Goal: Feedback & Contribution: Submit feedback/report problem

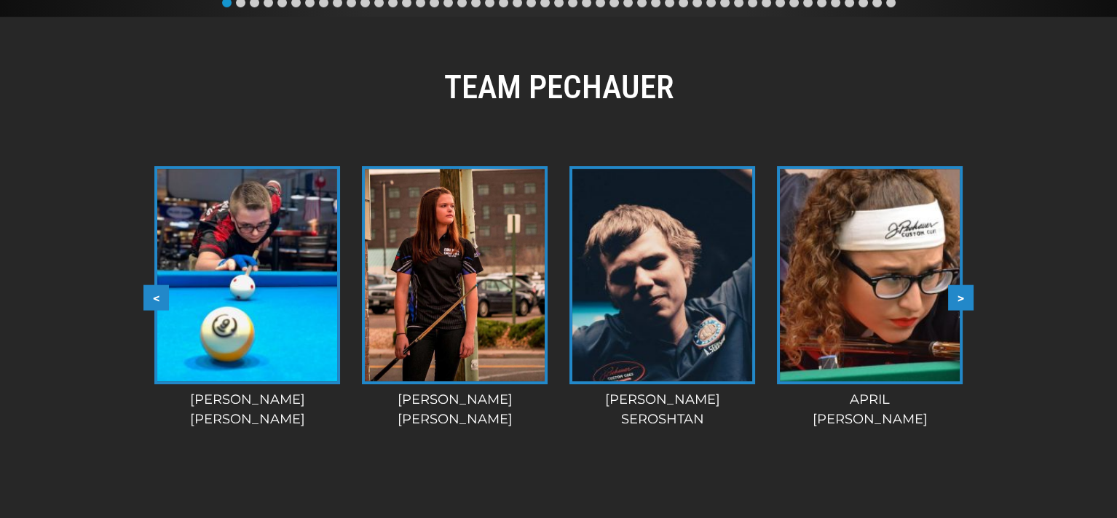
scroll to position [1153, 0]
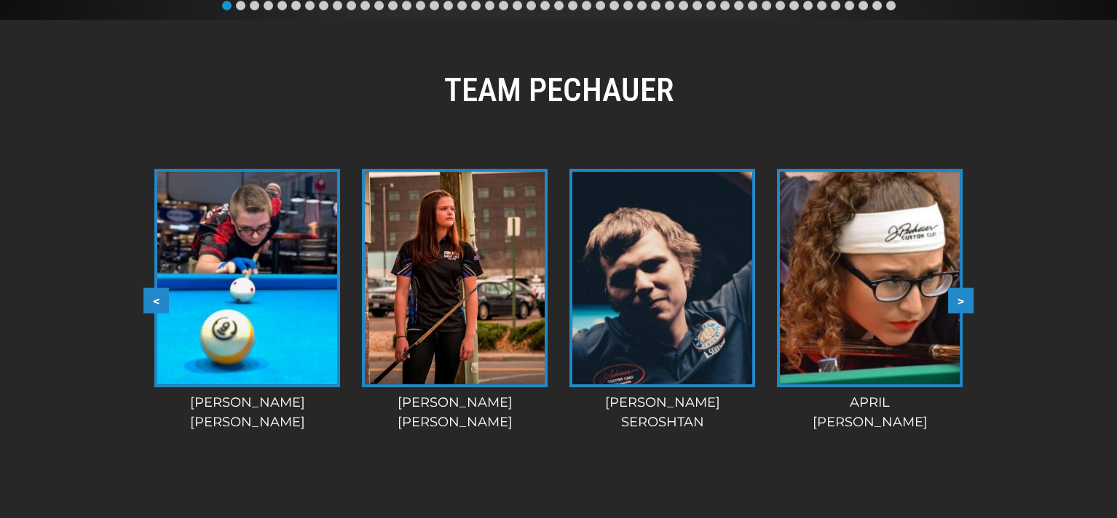
click at [964, 299] on button ">" at bounding box center [960, 300] width 25 height 25
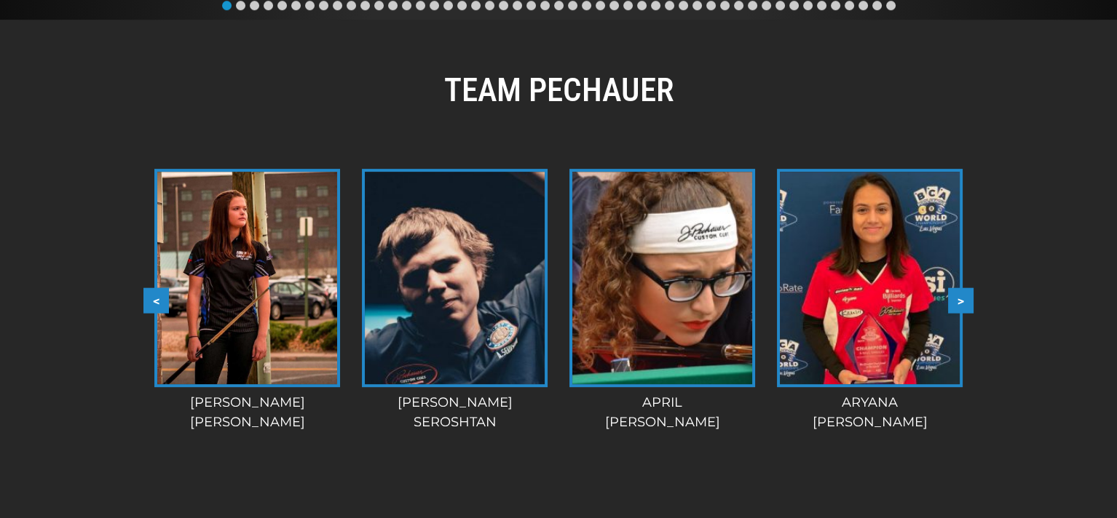
click at [964, 298] on button ">" at bounding box center [960, 300] width 25 height 25
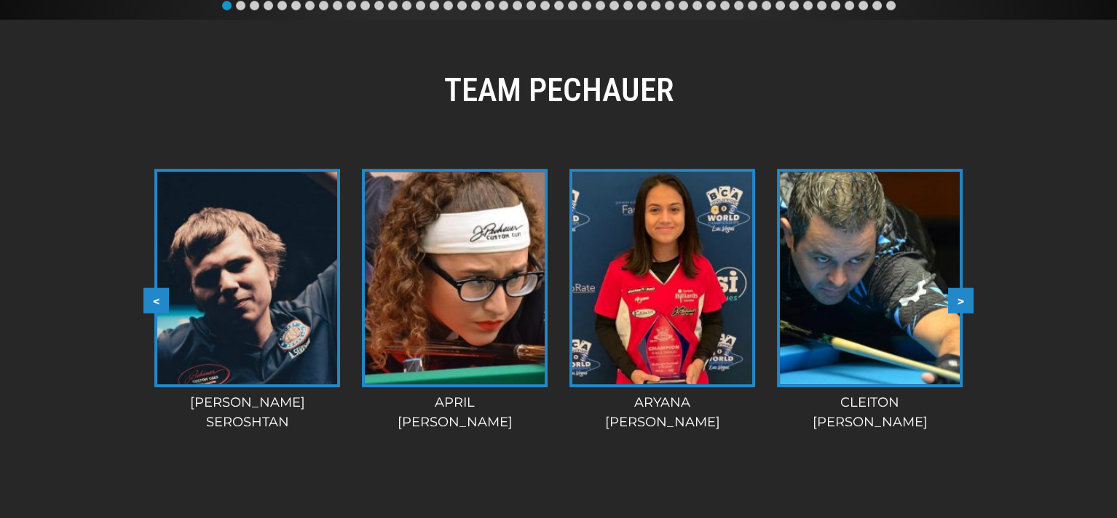
click at [964, 298] on button ">" at bounding box center [960, 300] width 25 height 25
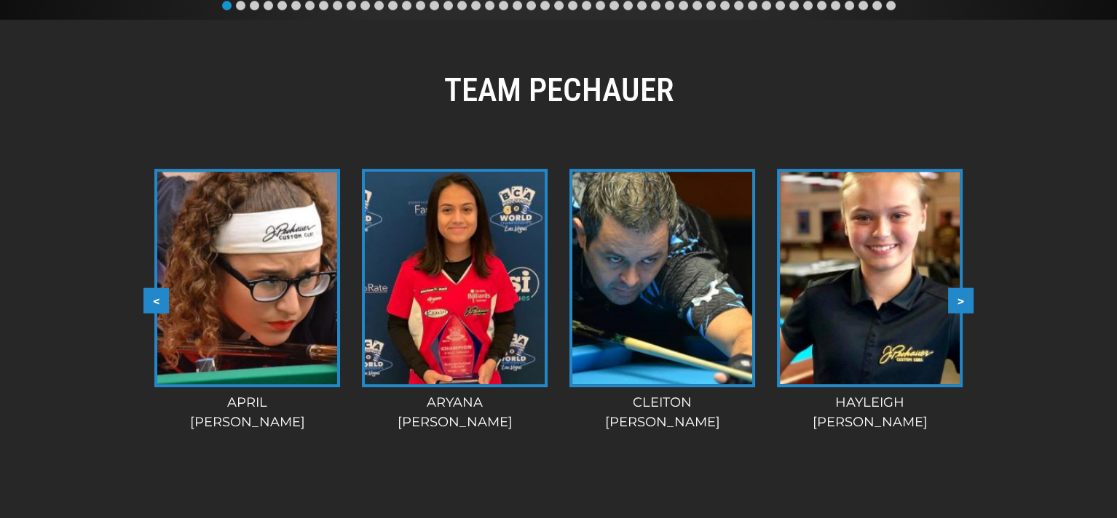
click at [964, 298] on button ">" at bounding box center [960, 300] width 25 height 25
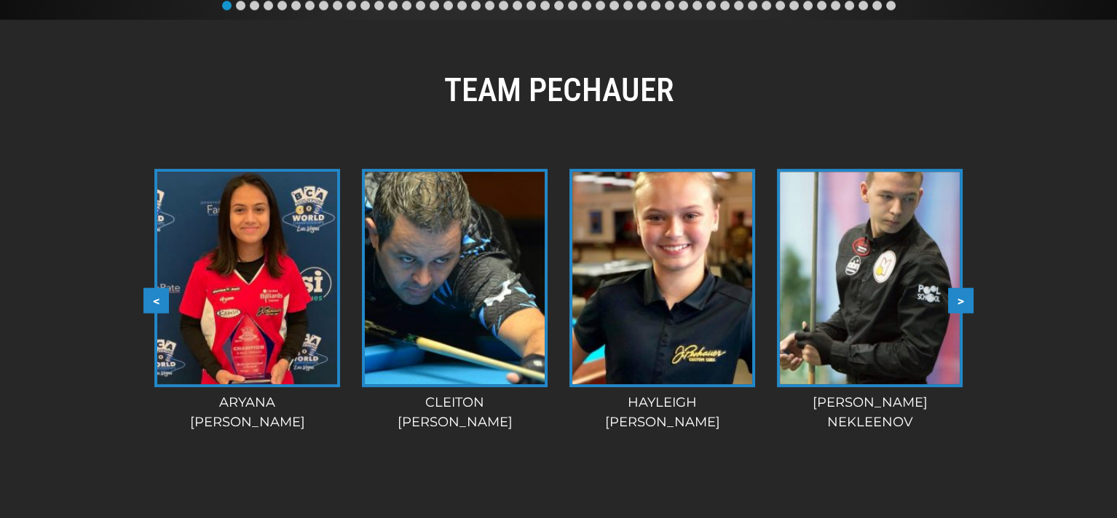
click at [964, 298] on button ">" at bounding box center [960, 300] width 25 height 25
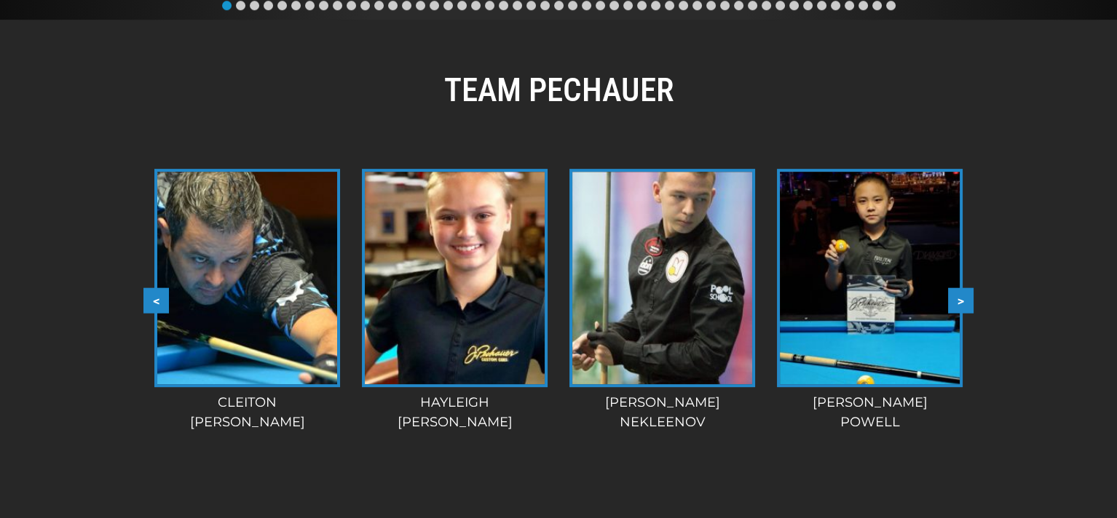
click at [964, 298] on button ">" at bounding box center [960, 300] width 25 height 25
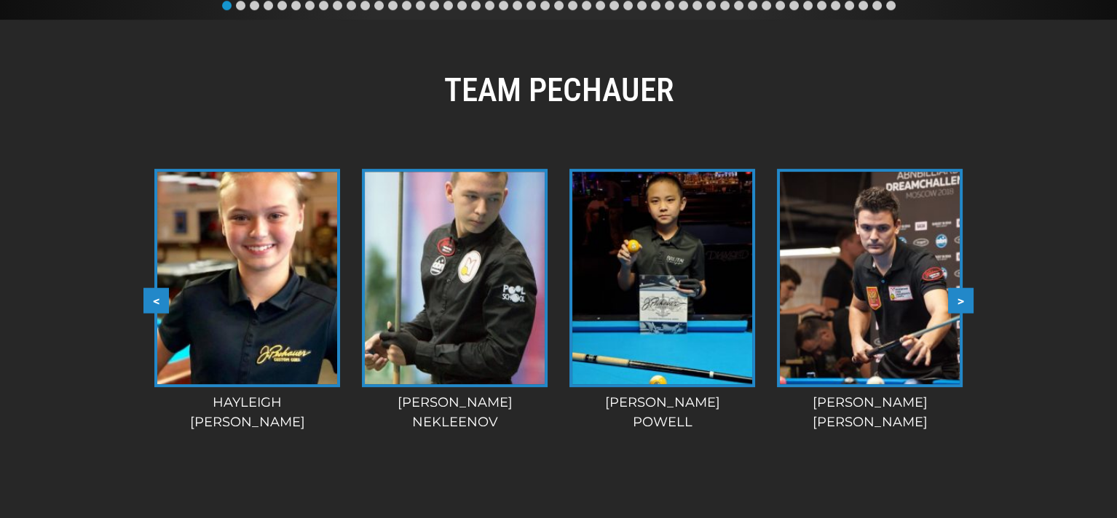
click at [964, 298] on button ">" at bounding box center [960, 300] width 25 height 25
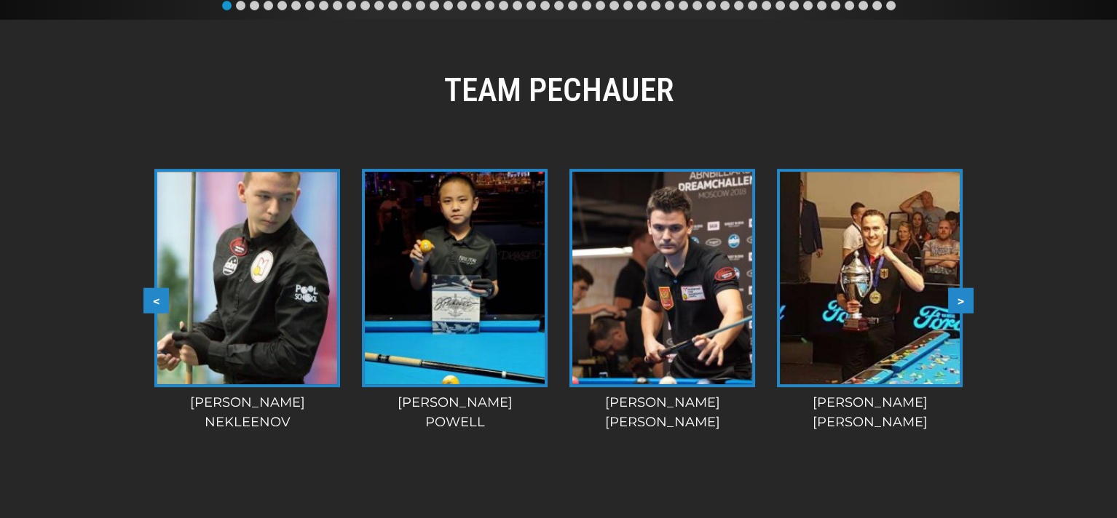
click at [964, 298] on button ">" at bounding box center [960, 300] width 25 height 25
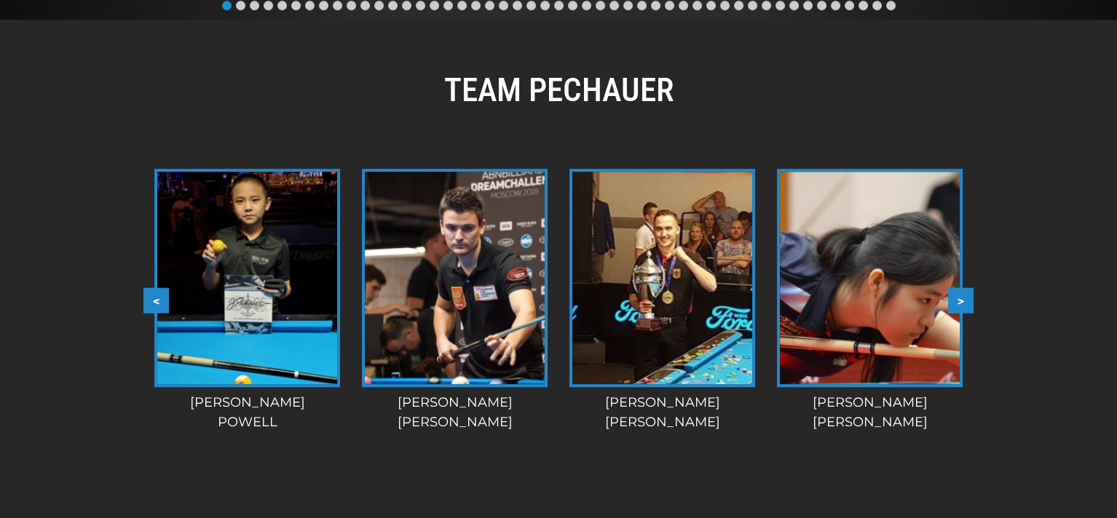
click at [964, 298] on button ">" at bounding box center [960, 300] width 25 height 25
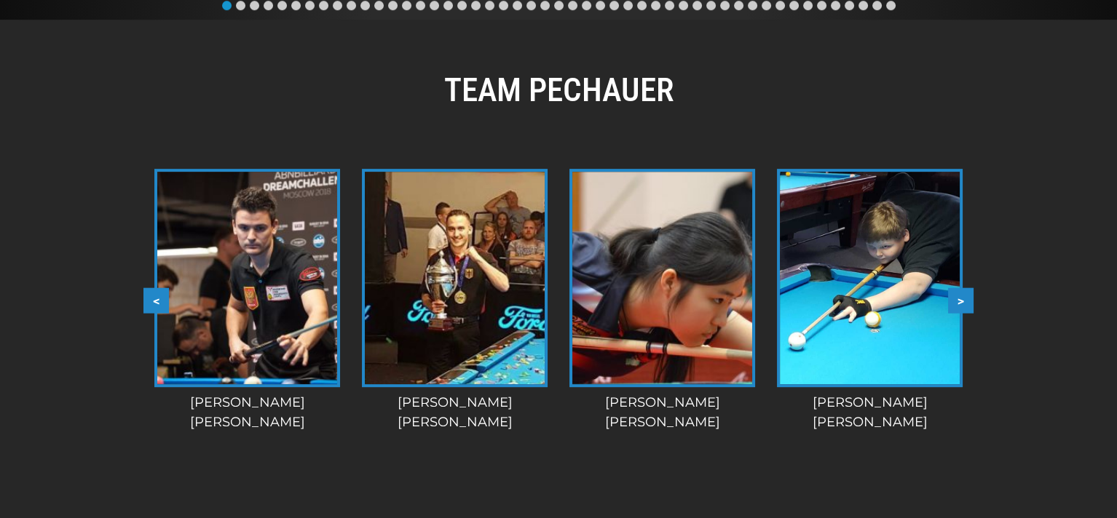
click at [964, 298] on button ">" at bounding box center [960, 300] width 25 height 25
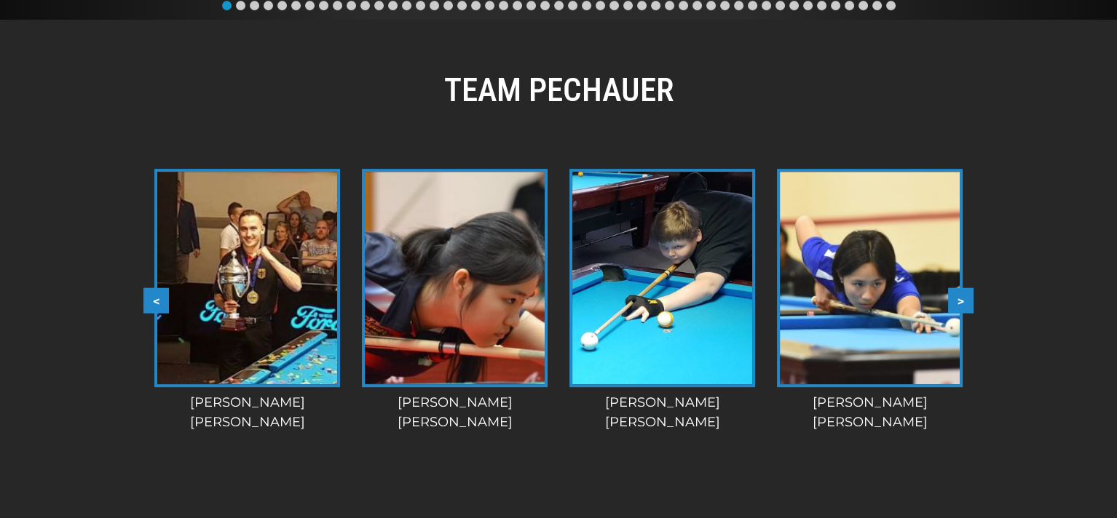
click at [964, 298] on button ">" at bounding box center [960, 300] width 25 height 25
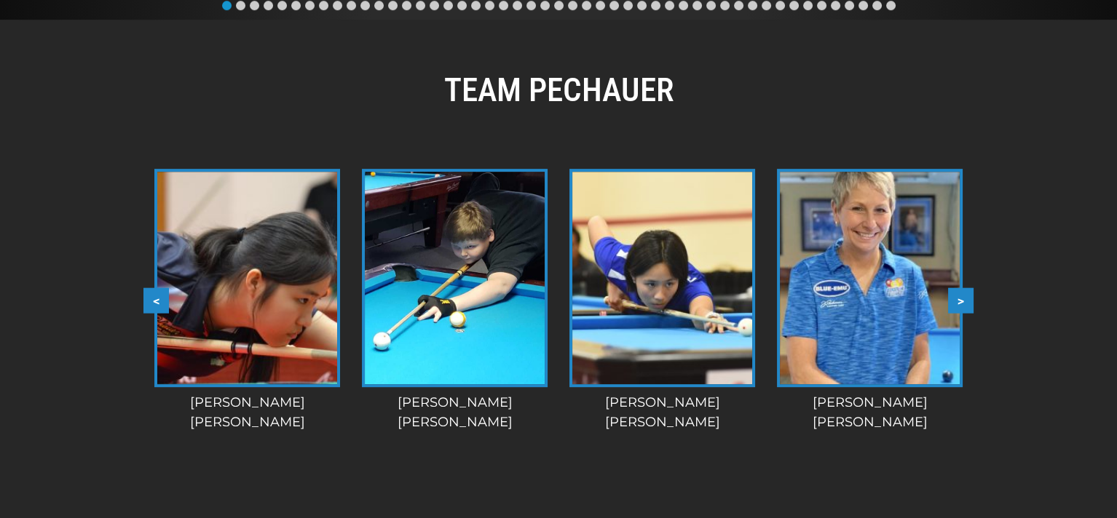
click at [964, 298] on button ">" at bounding box center [960, 300] width 25 height 25
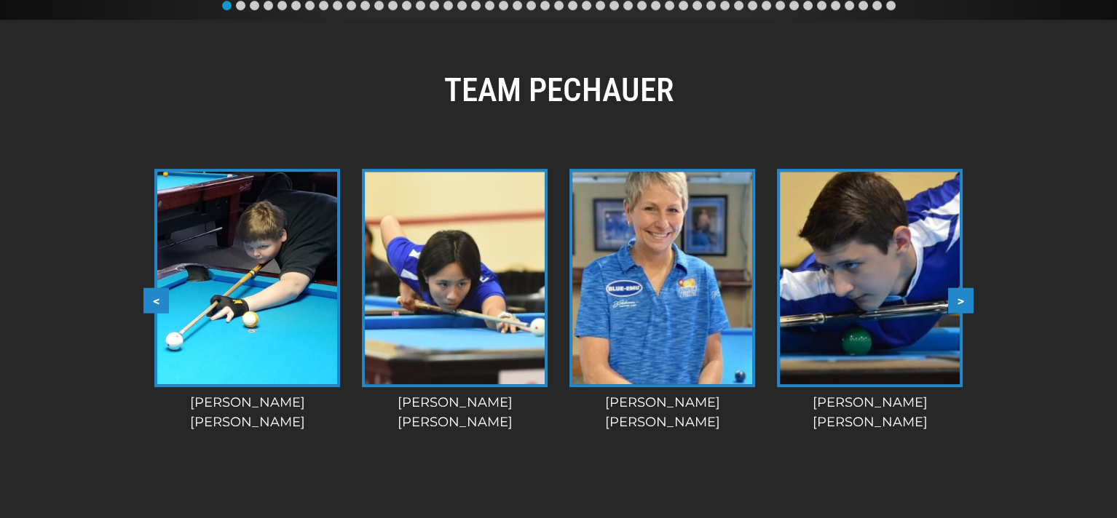
click at [964, 298] on button ">" at bounding box center [960, 300] width 25 height 25
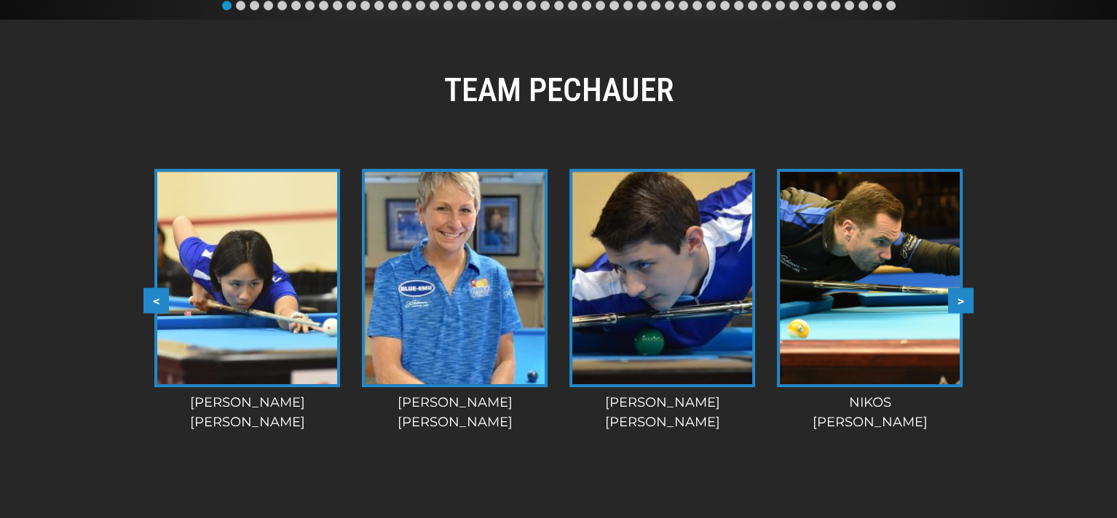
click at [964, 298] on button ">" at bounding box center [960, 300] width 25 height 25
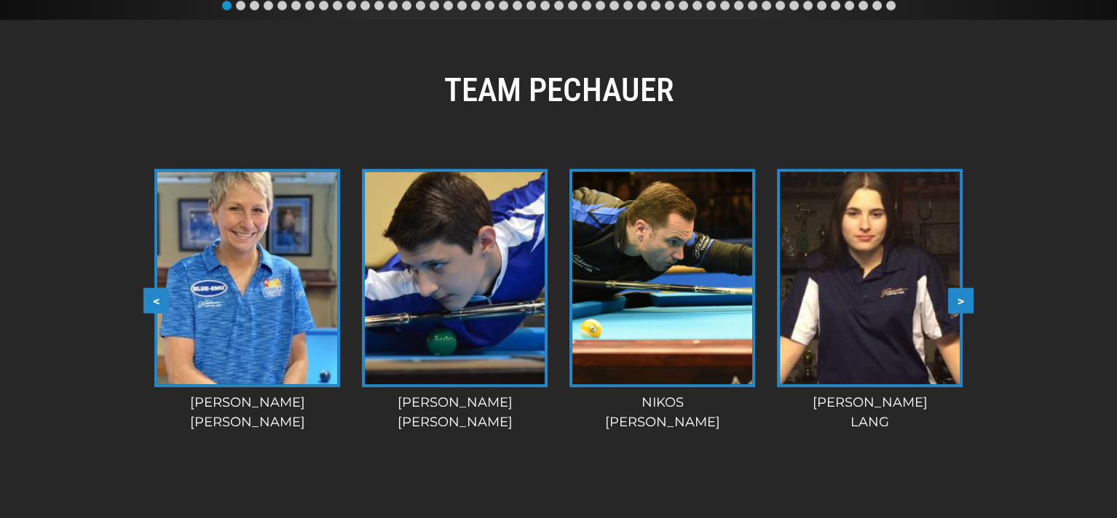
click at [964, 298] on button ">" at bounding box center [960, 300] width 25 height 25
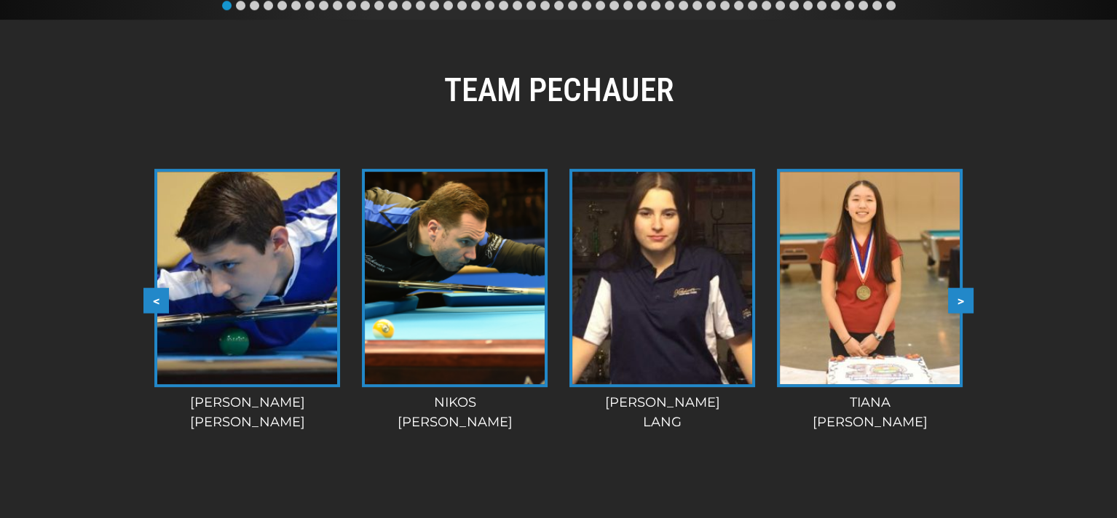
click at [964, 298] on button ">" at bounding box center [960, 300] width 25 height 25
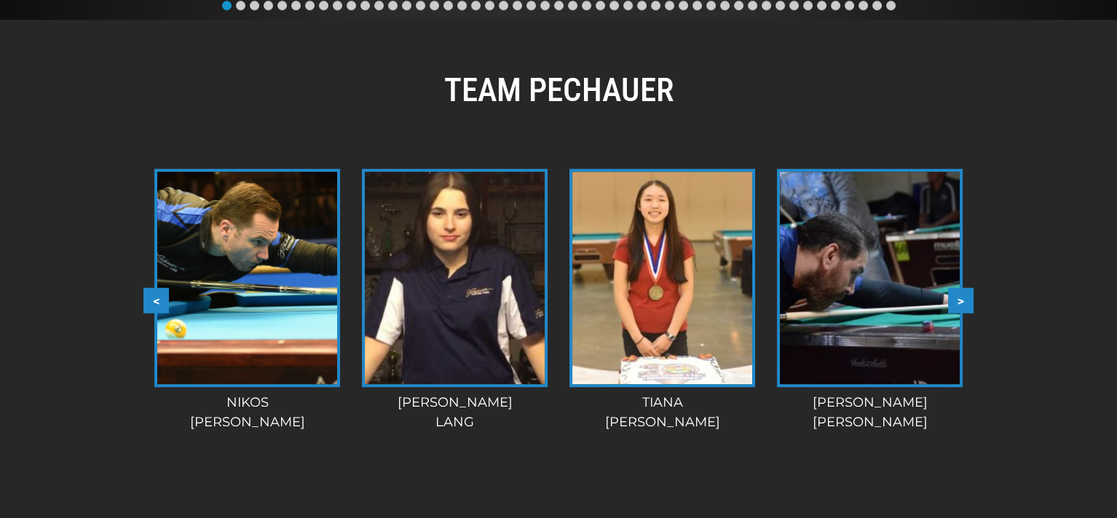
click at [964, 298] on button ">" at bounding box center [960, 300] width 25 height 25
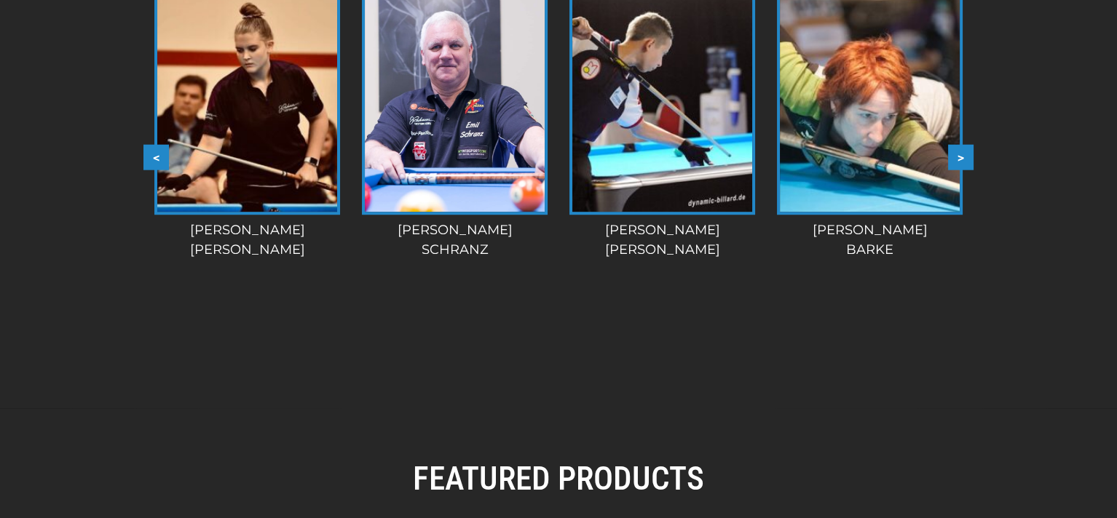
scroll to position [1688, 0]
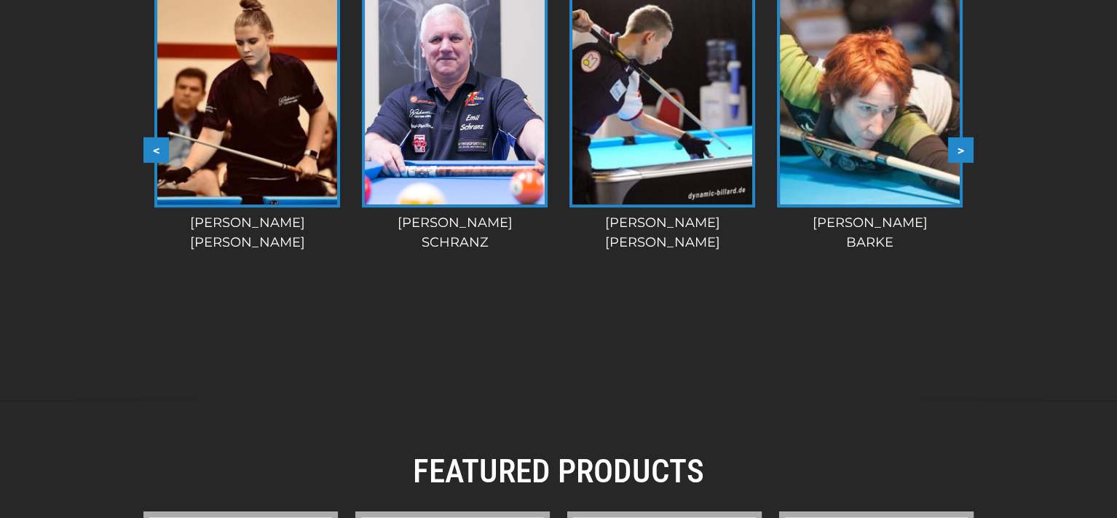
click at [960, 149] on button ">" at bounding box center [960, 150] width 25 height 25
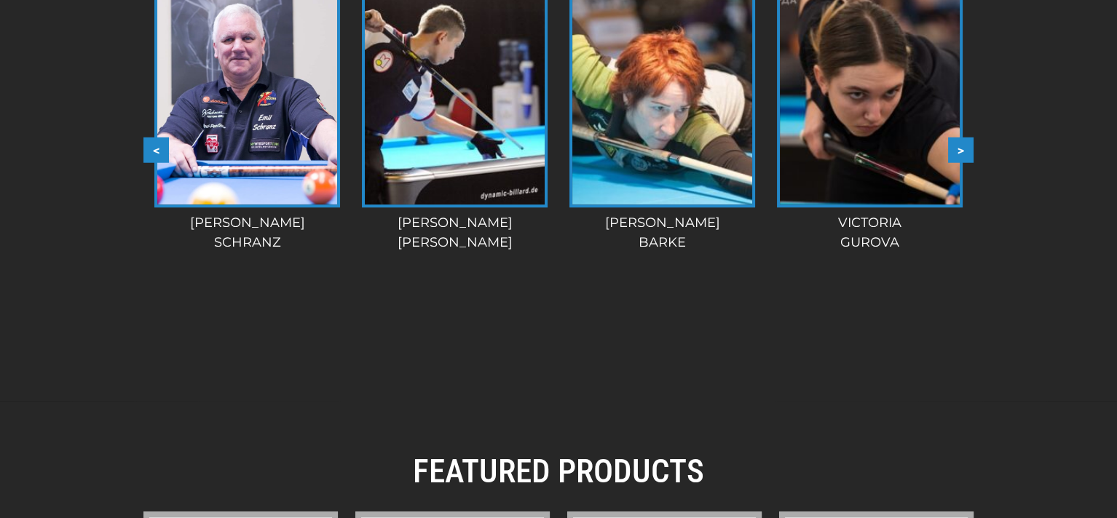
click at [960, 149] on button ">" at bounding box center [960, 150] width 25 height 25
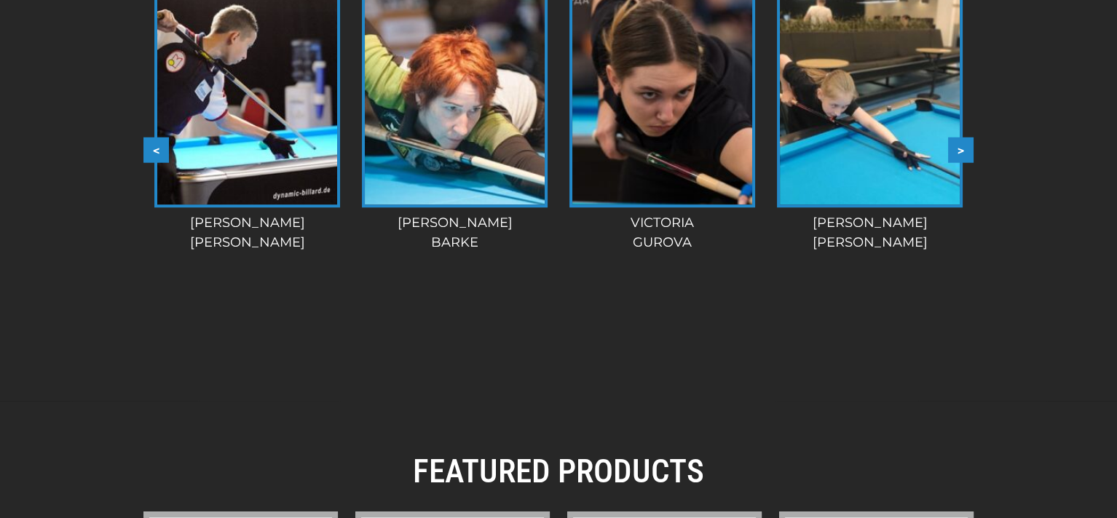
click at [960, 149] on button ">" at bounding box center [960, 150] width 25 height 25
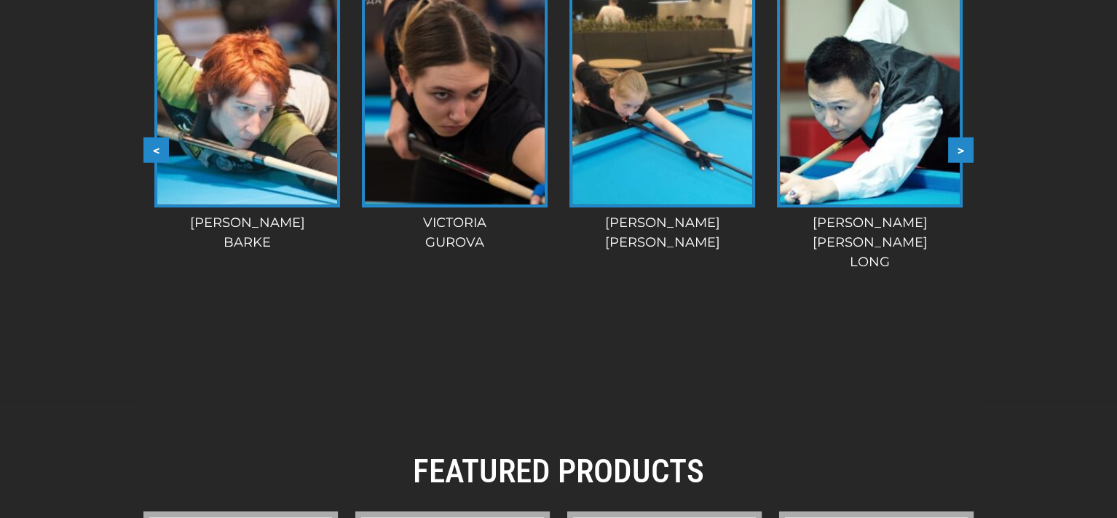
click at [960, 149] on button ">" at bounding box center [960, 150] width 25 height 25
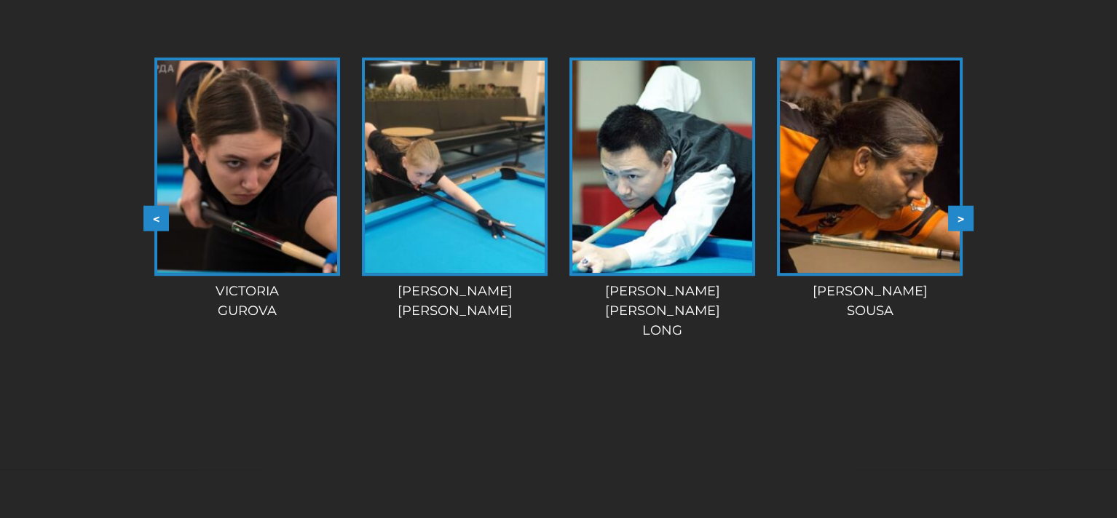
scroll to position [1617, 0]
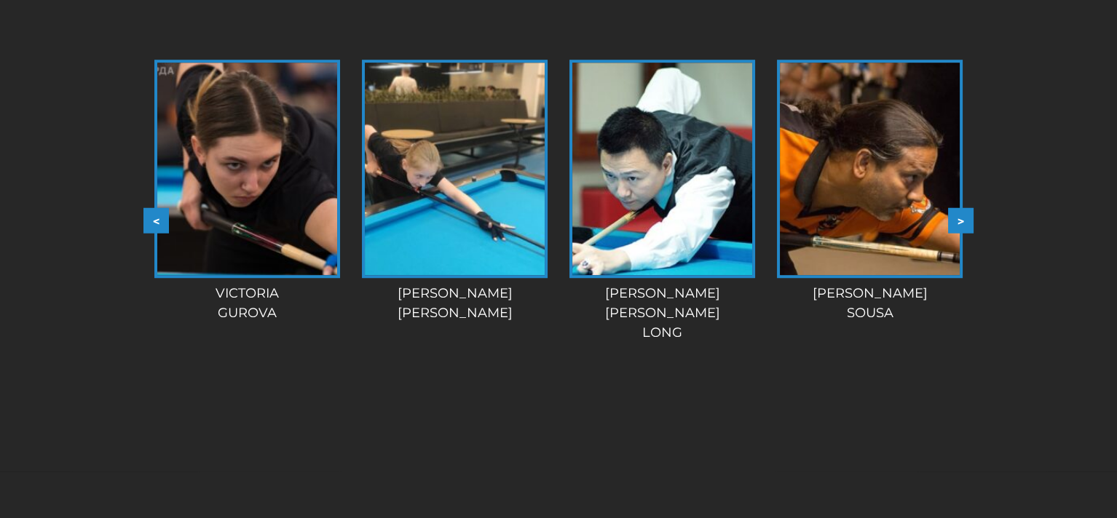
click at [965, 218] on button ">" at bounding box center [960, 220] width 25 height 25
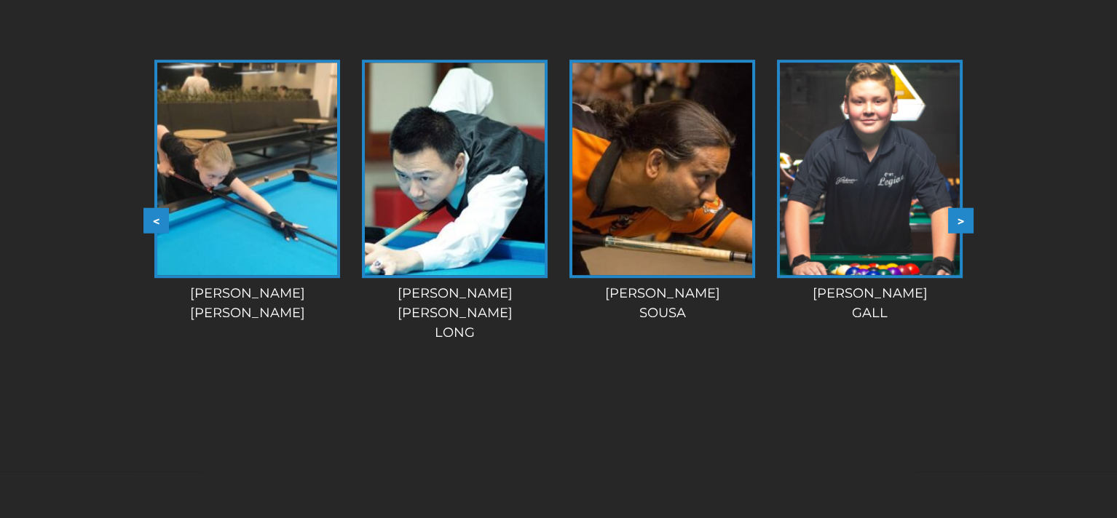
click at [965, 218] on button ">" at bounding box center [960, 220] width 25 height 25
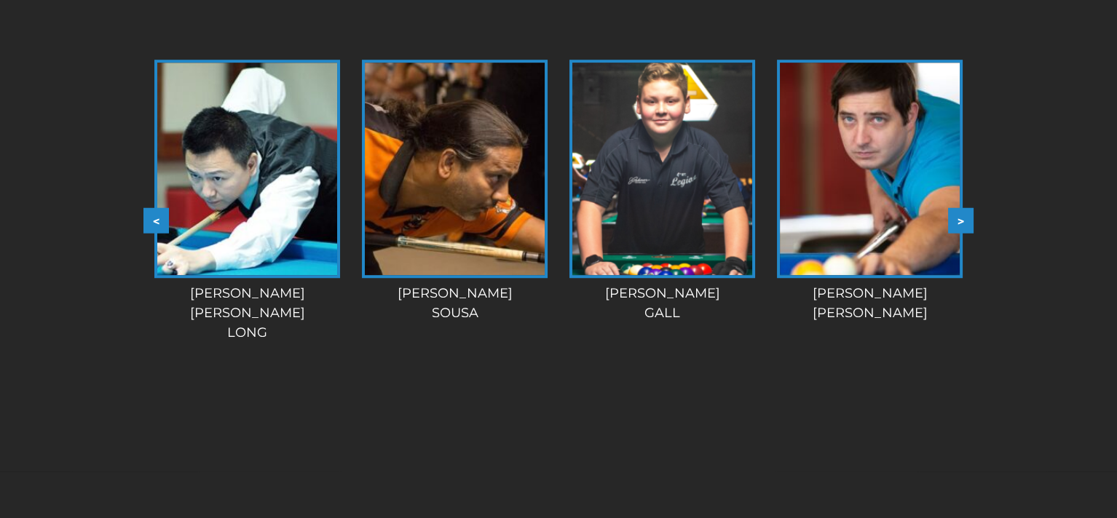
click at [965, 218] on button ">" at bounding box center [960, 220] width 25 height 25
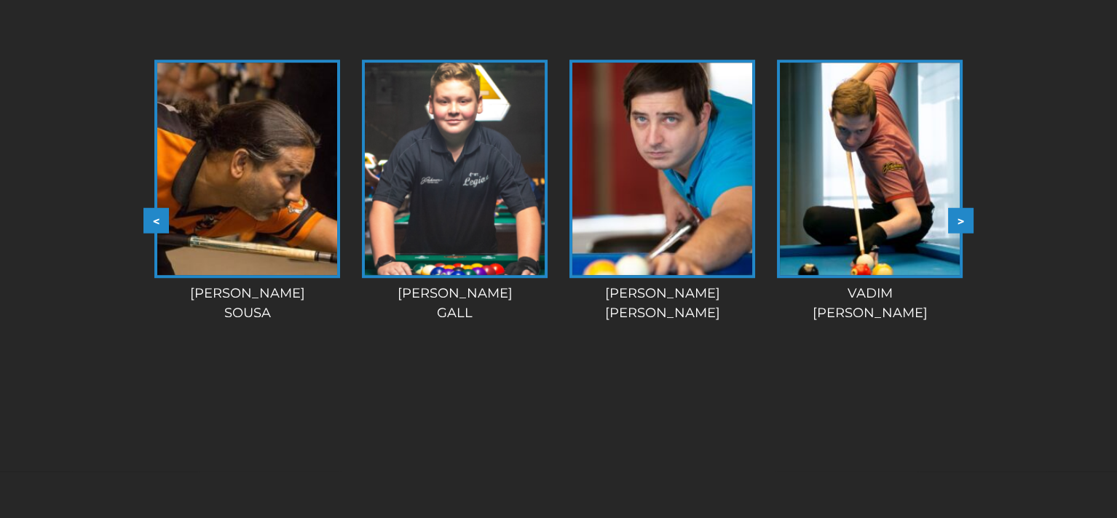
click at [965, 218] on button ">" at bounding box center [960, 220] width 25 height 25
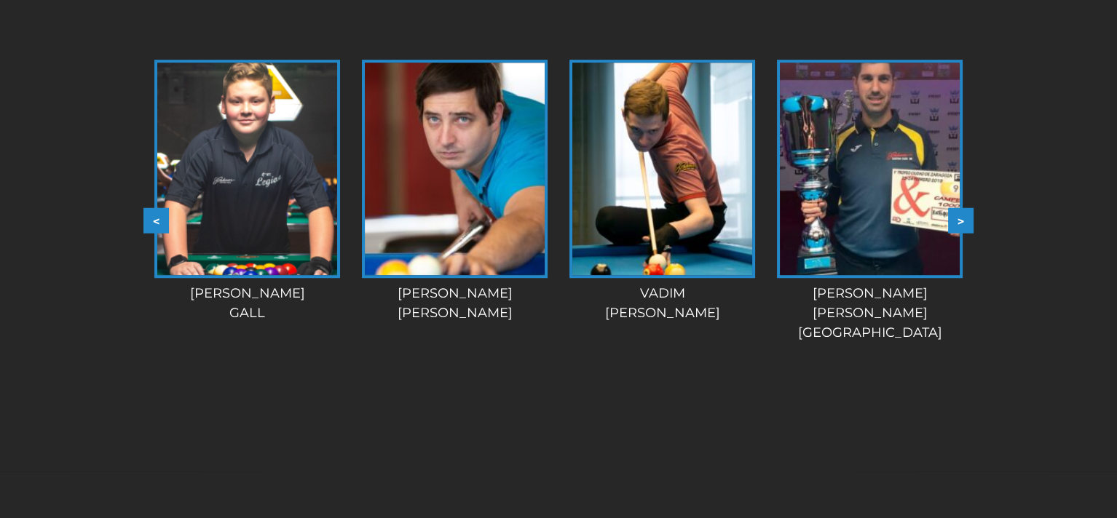
click at [965, 218] on button ">" at bounding box center [960, 220] width 25 height 25
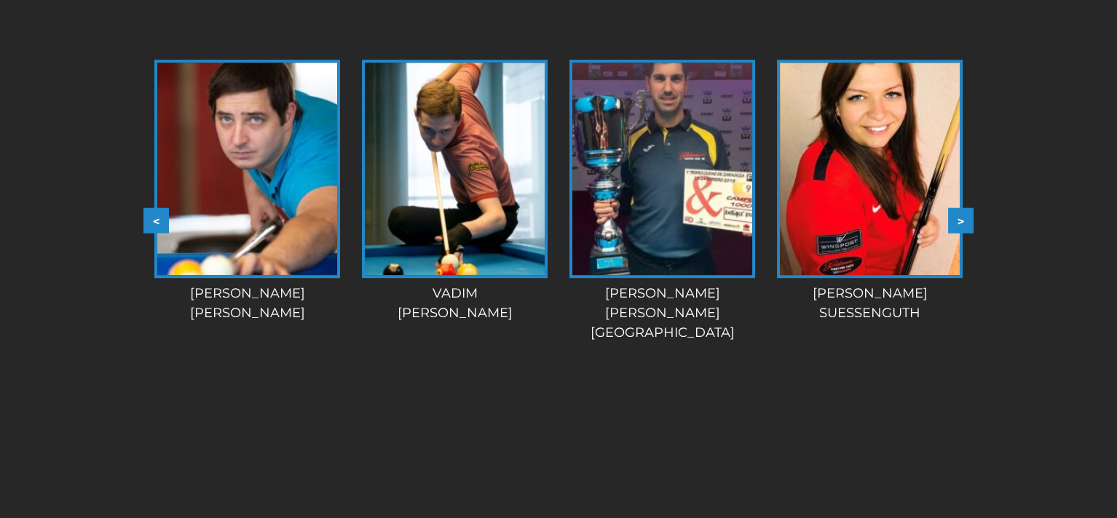
click at [965, 218] on button ">" at bounding box center [960, 220] width 25 height 25
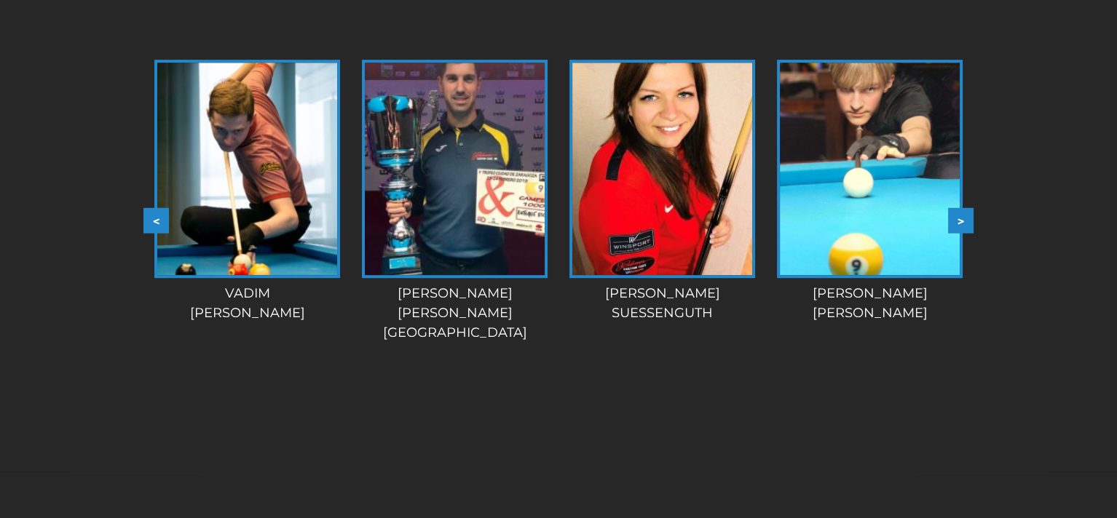
click at [965, 218] on button ">" at bounding box center [960, 220] width 25 height 25
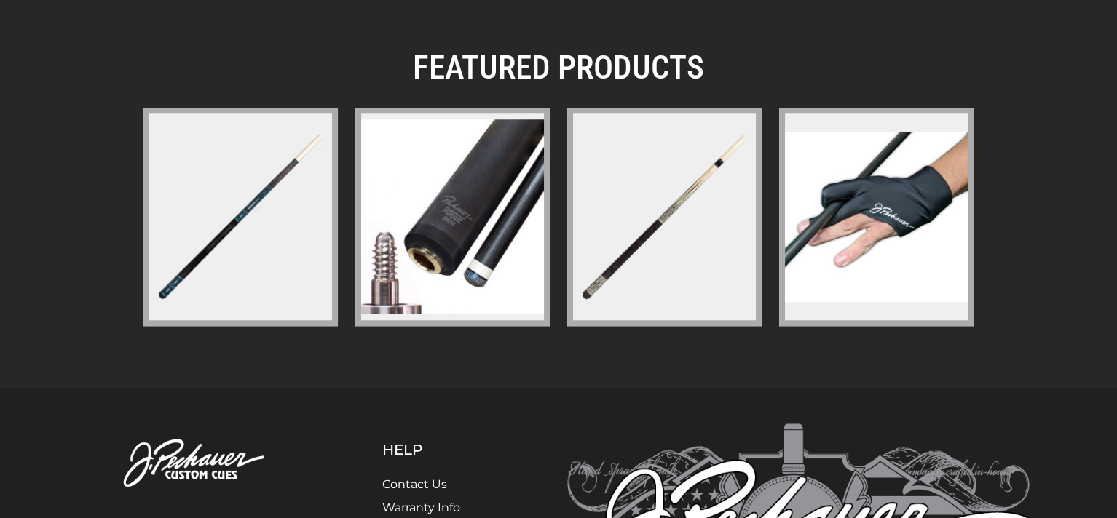
scroll to position [2091, 0]
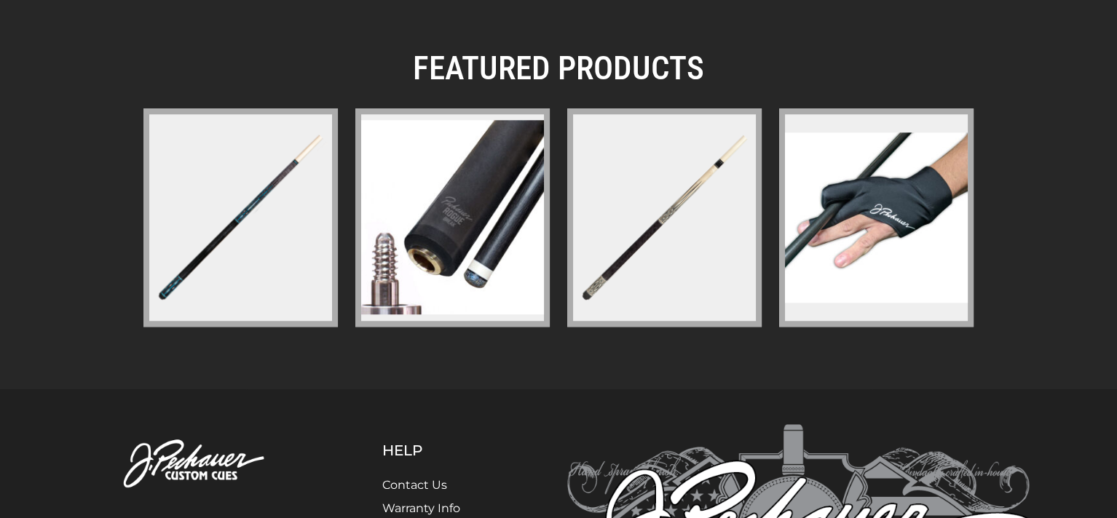
click at [661, 219] on img at bounding box center [664, 217] width 189 height 189
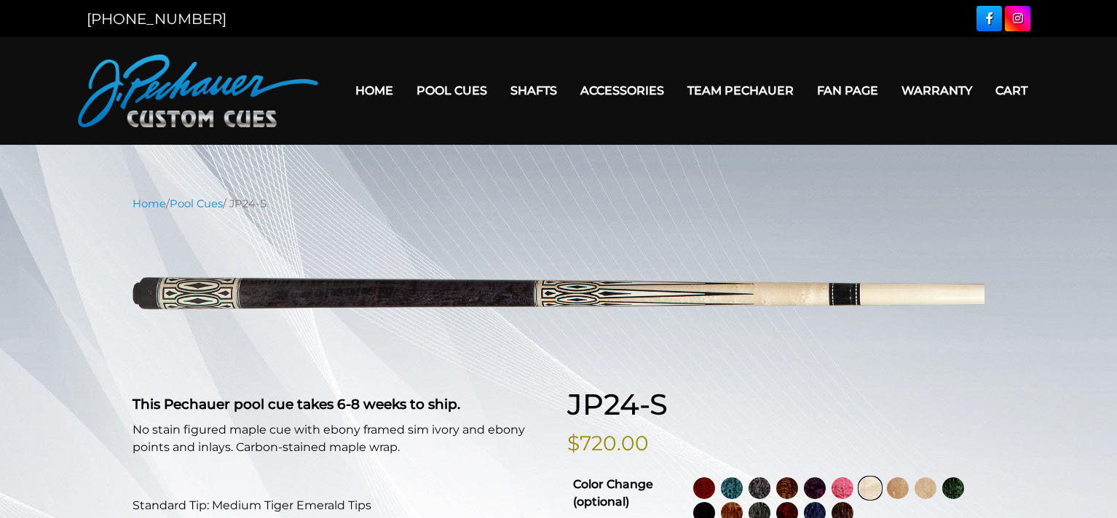
select select "********"
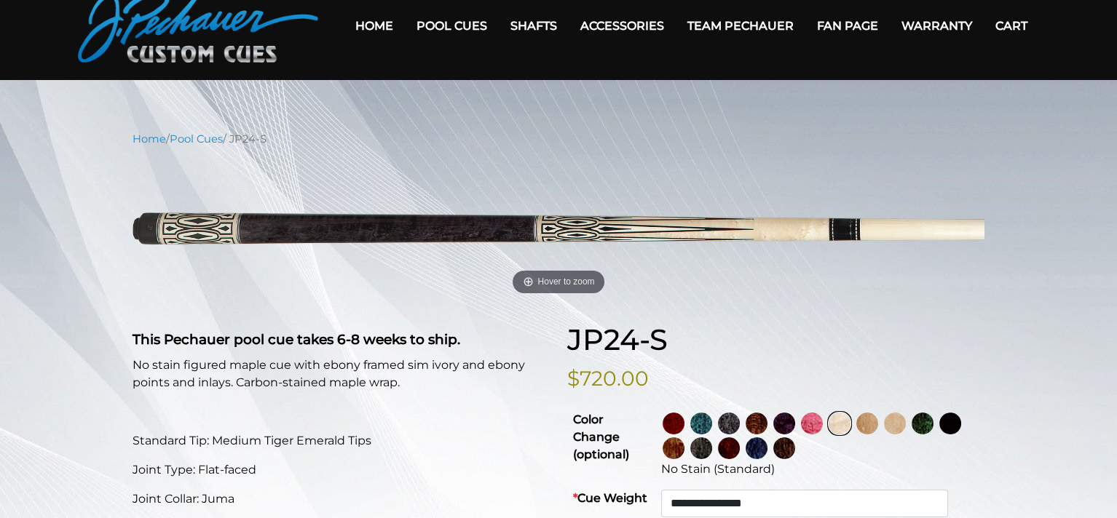
scroll to position [71, 0]
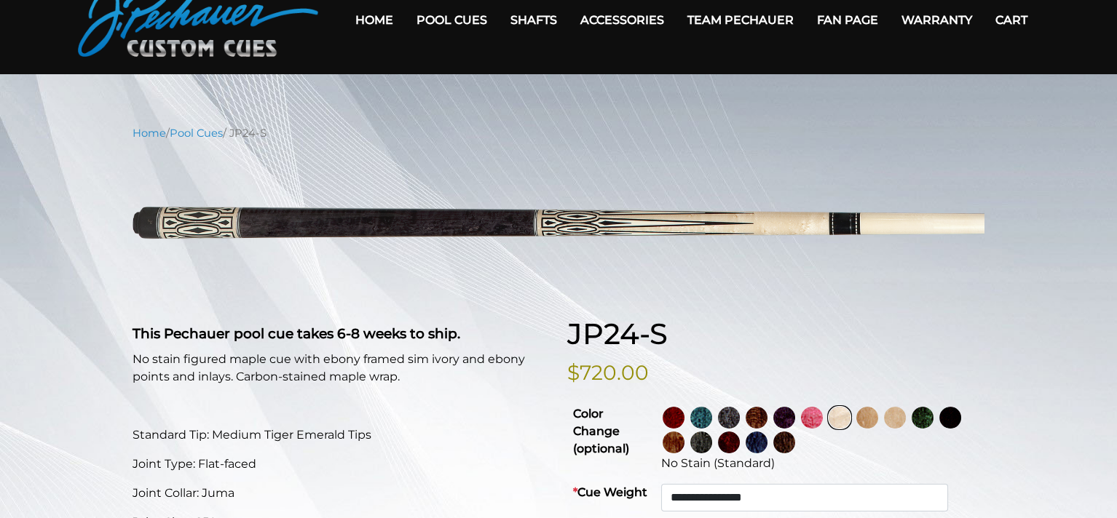
click at [878, 415] on img at bounding box center [867, 418] width 22 height 22
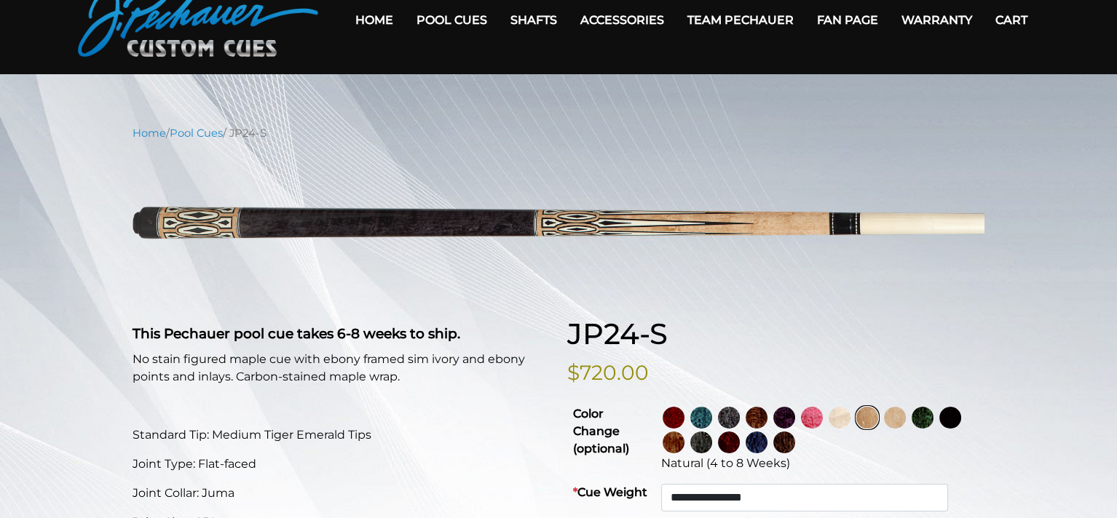
click at [906, 415] on img at bounding box center [895, 418] width 22 height 22
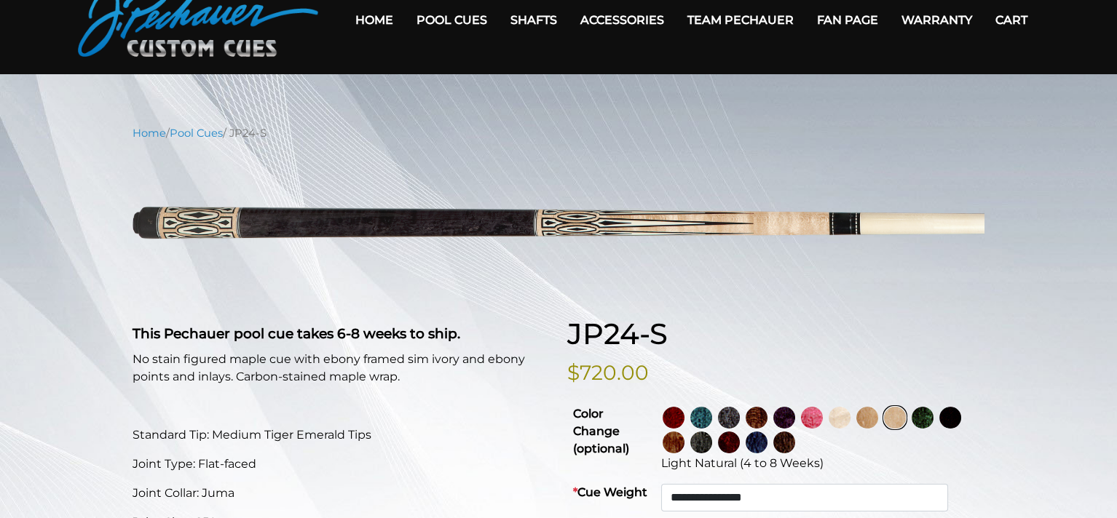
click at [933, 413] on img at bounding box center [923, 418] width 22 height 22
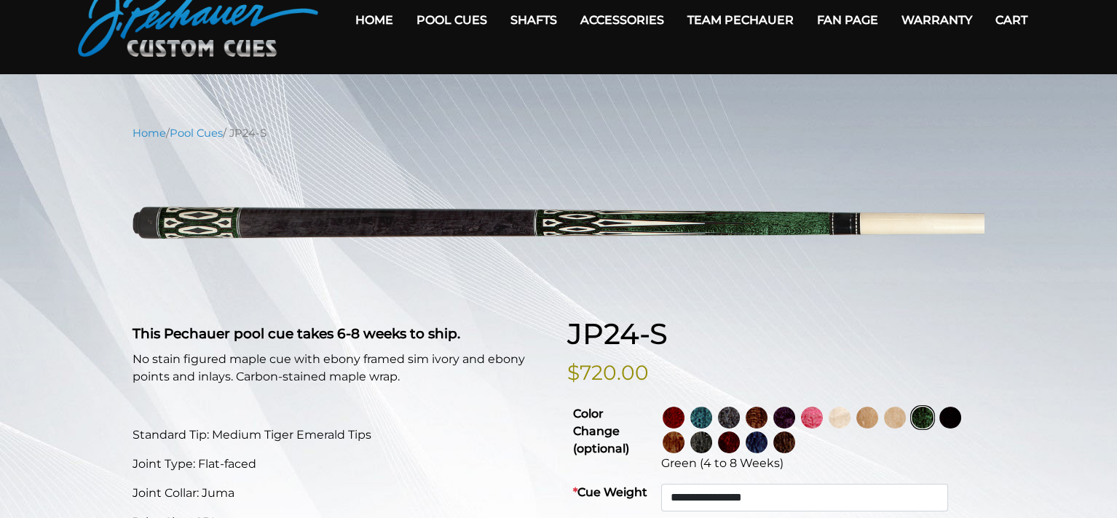
click at [823, 415] on img at bounding box center [812, 418] width 22 height 22
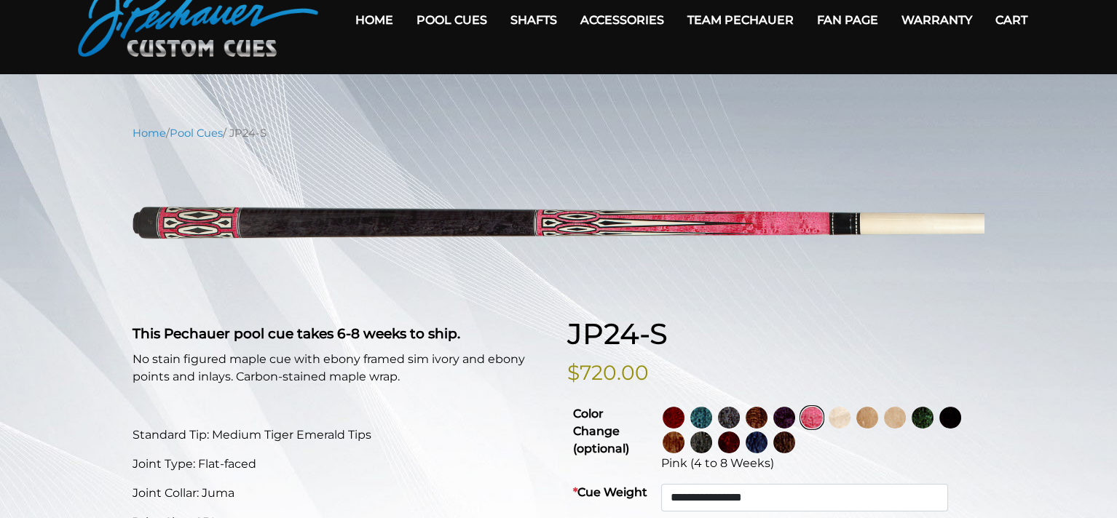
click at [684, 415] on img at bounding box center [674, 418] width 22 height 22
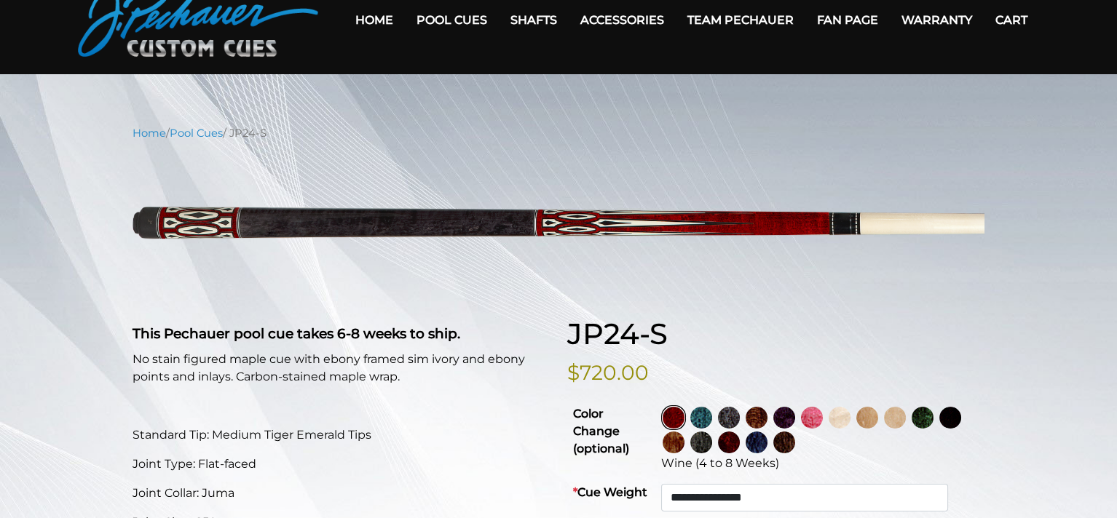
click at [878, 418] on img at bounding box center [867, 418] width 22 height 22
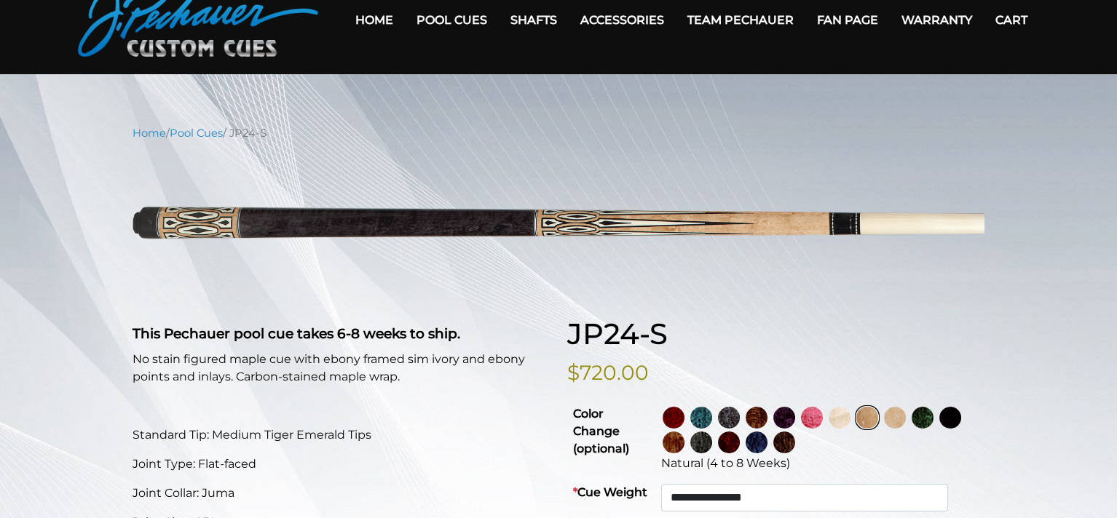
click at [850, 416] on img at bounding box center [840, 418] width 22 height 22
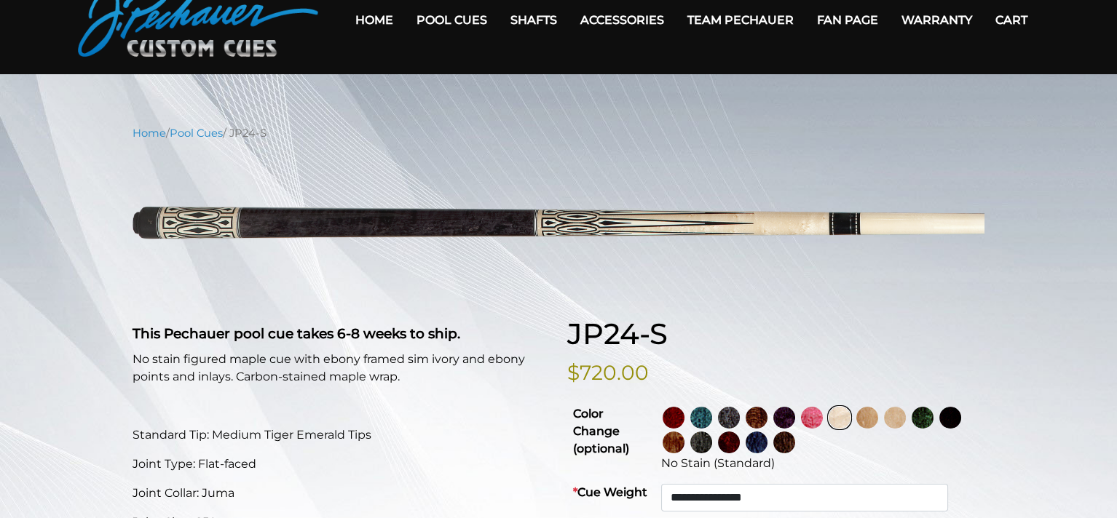
click at [906, 416] on img at bounding box center [895, 418] width 22 height 22
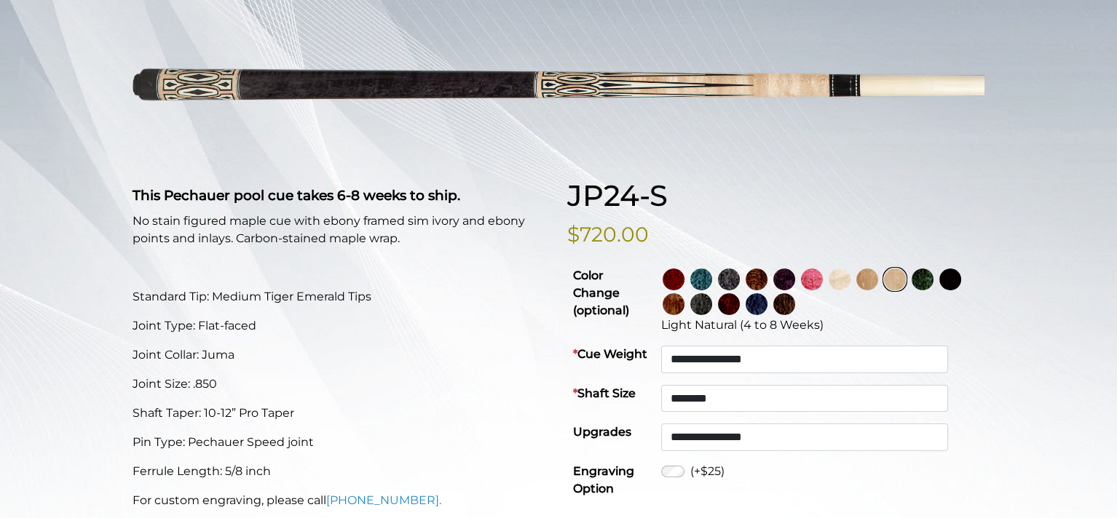
scroll to position [216, 0]
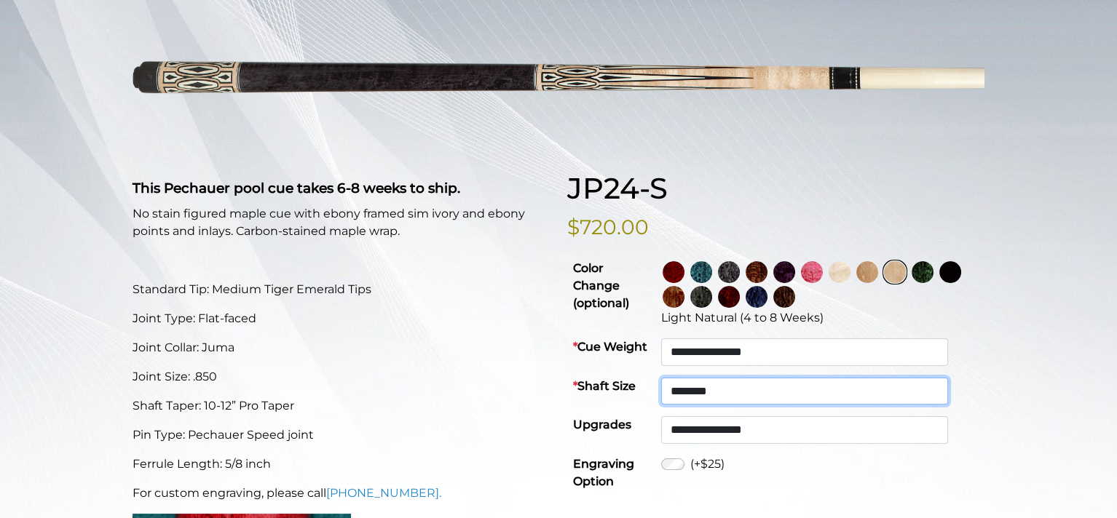
click at [858, 395] on select "**********" at bounding box center [804, 392] width 286 height 28
click at [692, 378] on select "**********" at bounding box center [804, 392] width 286 height 28
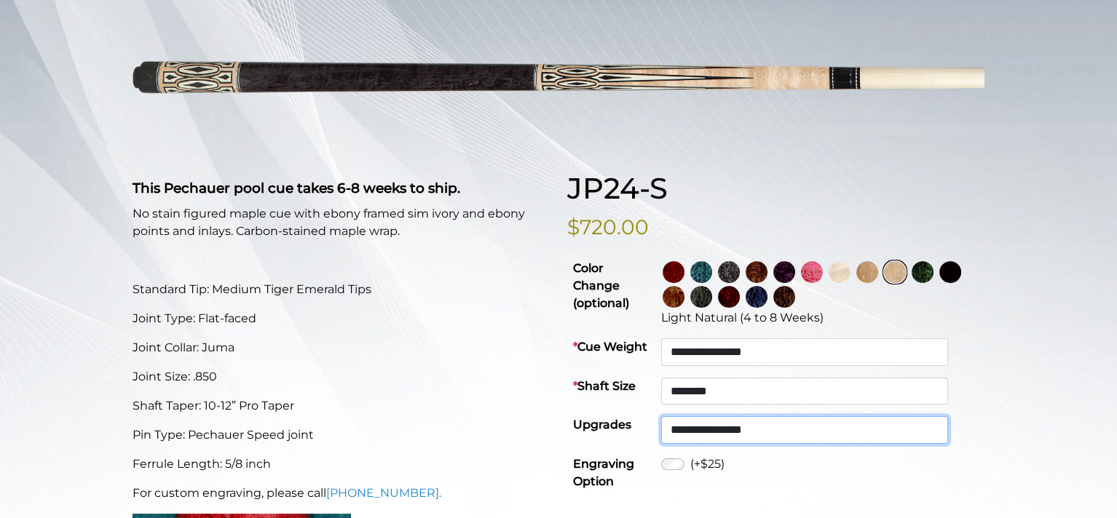
click at [767, 430] on select "**********" at bounding box center [804, 430] width 286 height 28
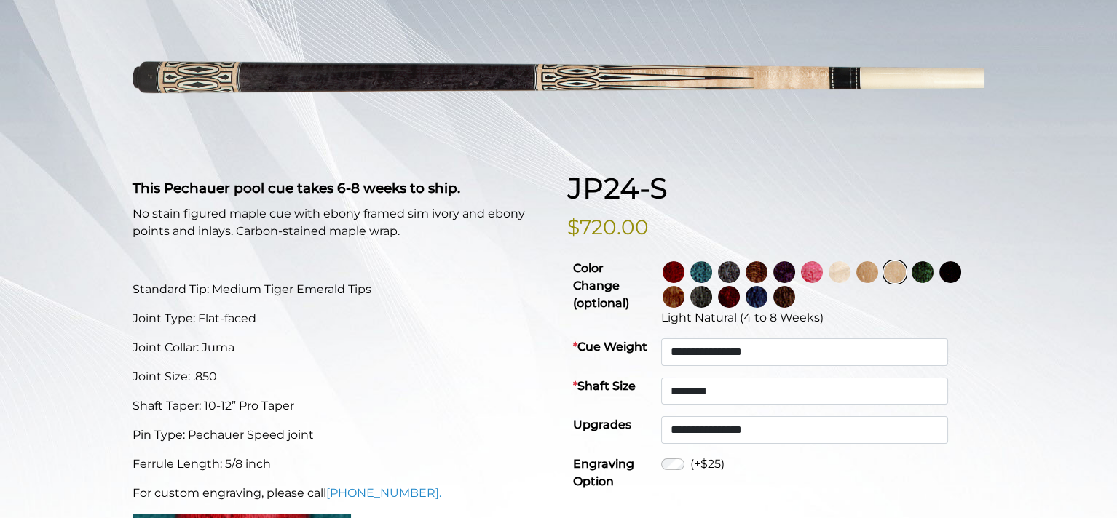
click at [503, 384] on p "Joint Size: .850" at bounding box center [341, 376] width 417 height 17
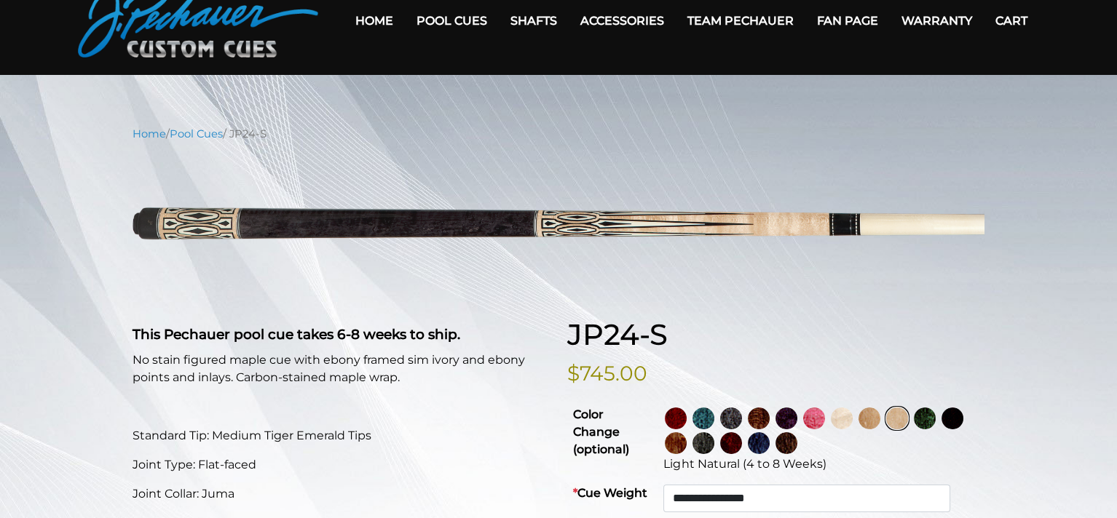
scroll to position [71, 0]
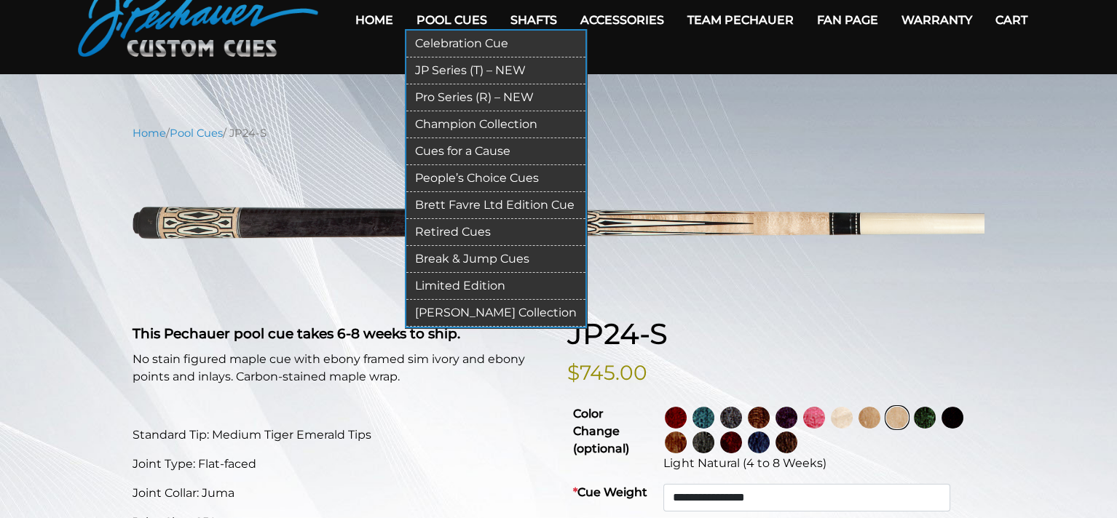
click at [454, 229] on link "Retired Cues" at bounding box center [495, 232] width 179 height 27
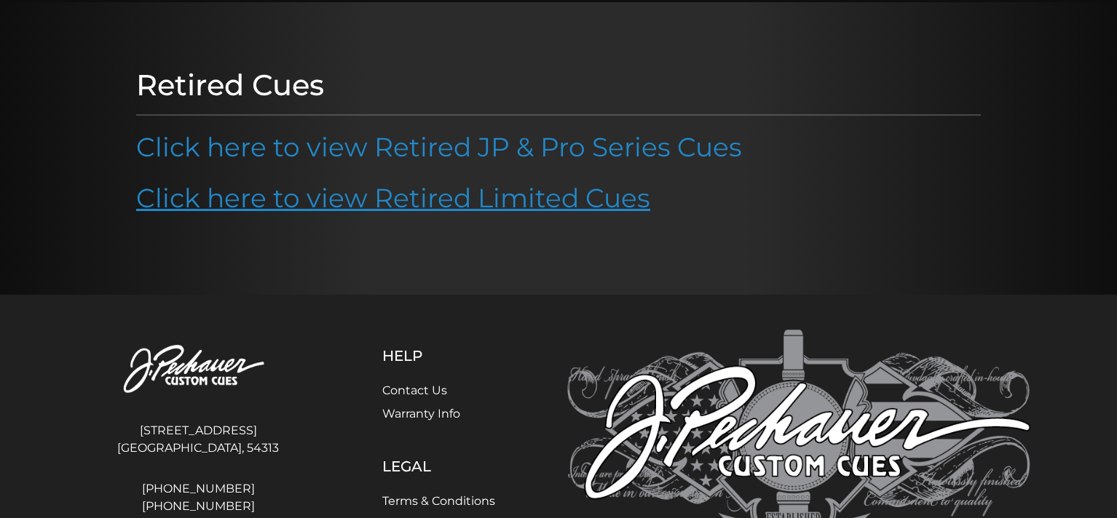
scroll to position [145, 0]
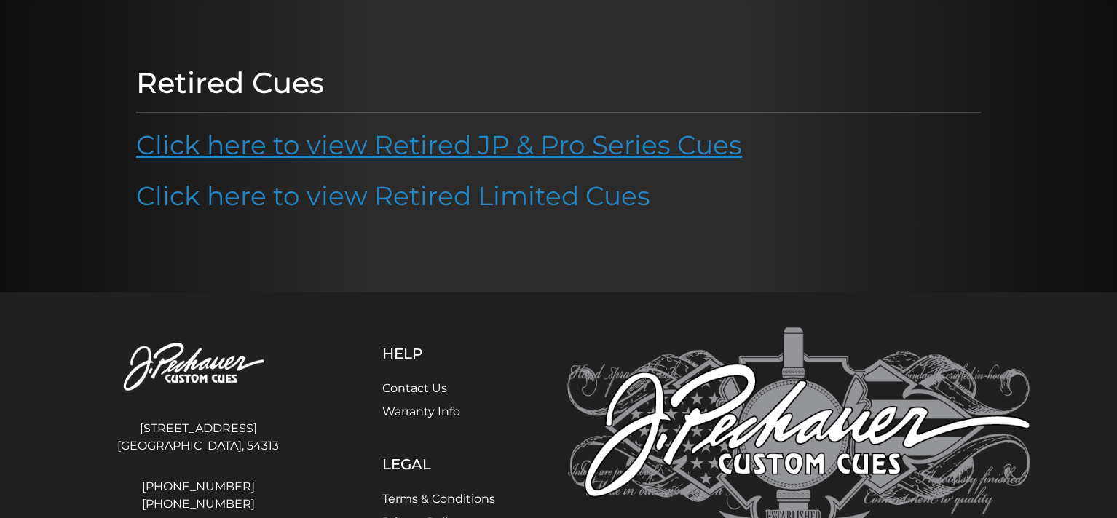
click at [499, 145] on link "Click here to view Retired JP & Pro Series Cues" at bounding box center [439, 145] width 606 height 32
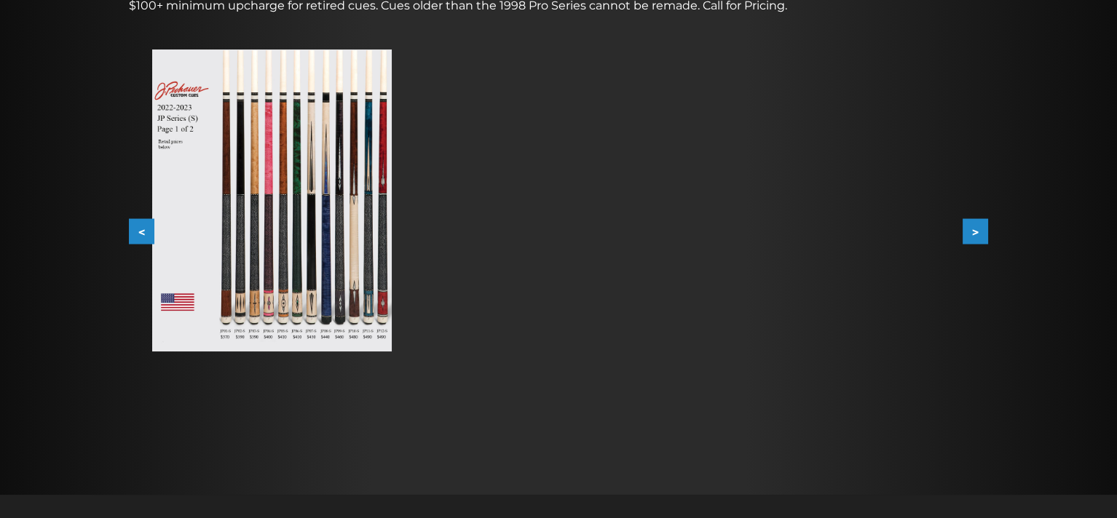
scroll to position [264, 0]
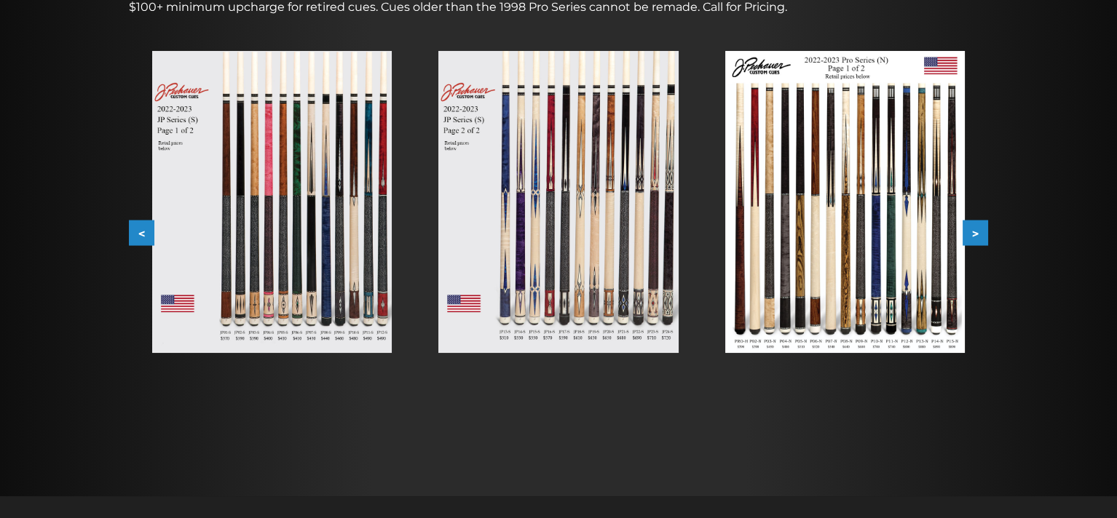
click at [984, 225] on button ">" at bounding box center [975, 233] width 25 height 25
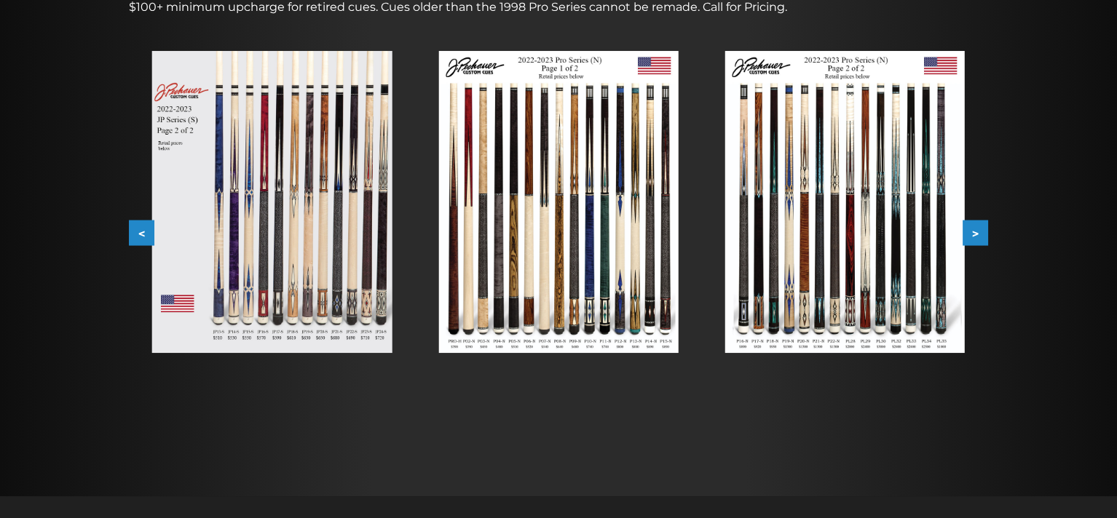
click at [628, 229] on img at bounding box center [558, 202] width 240 height 302
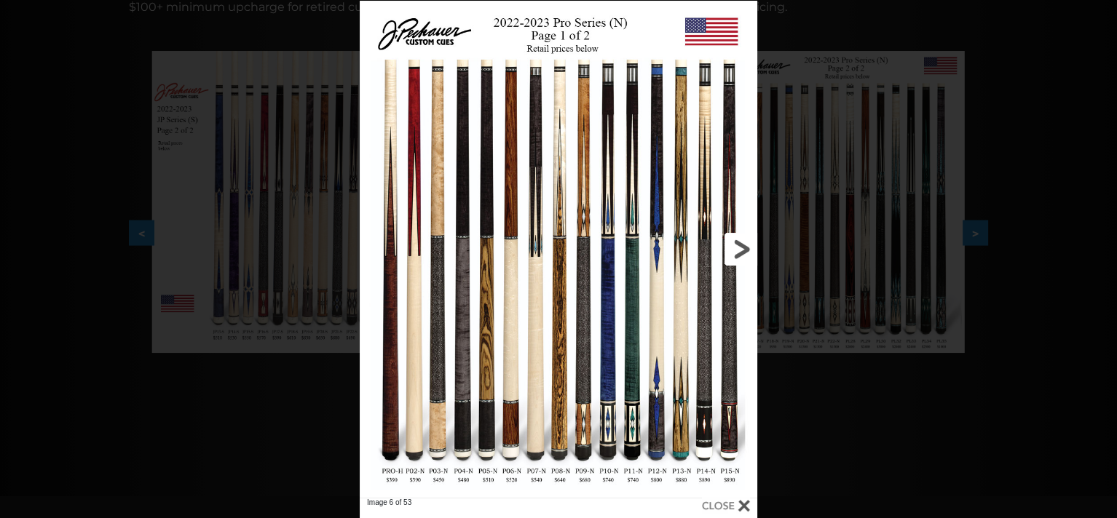
click at [741, 248] on link at bounding box center [667, 249] width 179 height 497
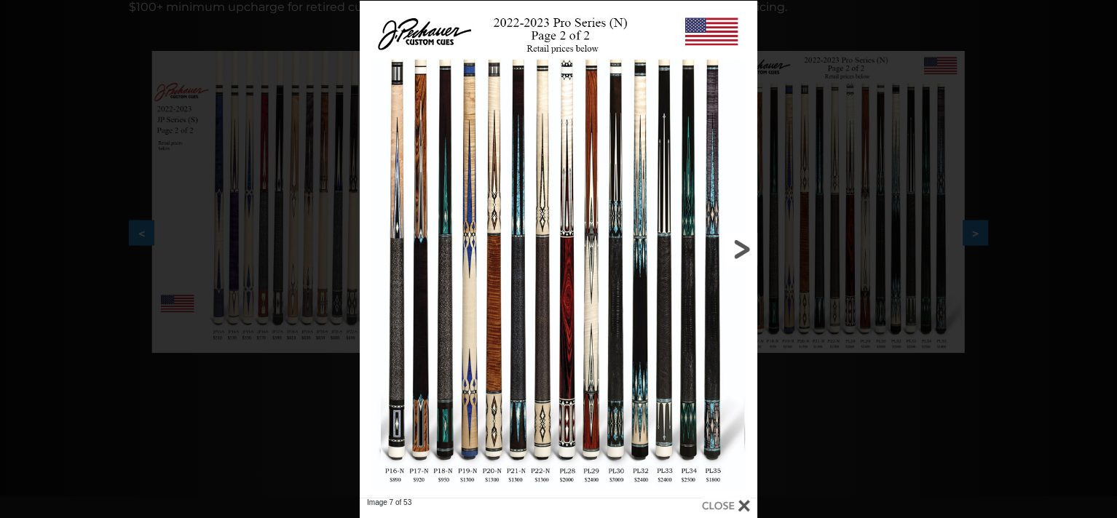
click at [741, 248] on link at bounding box center [667, 249] width 179 height 497
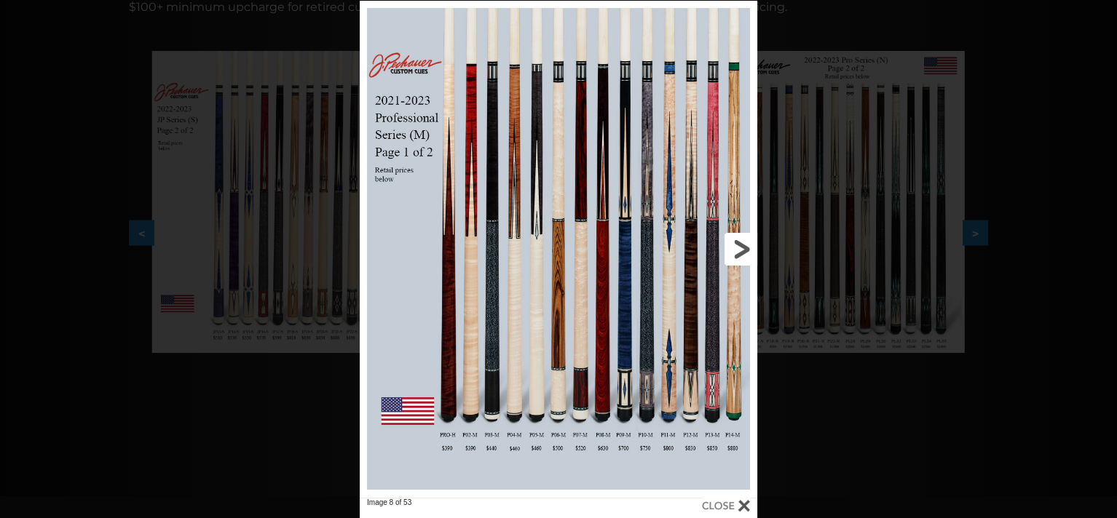
click at [741, 246] on link at bounding box center [667, 249] width 179 height 497
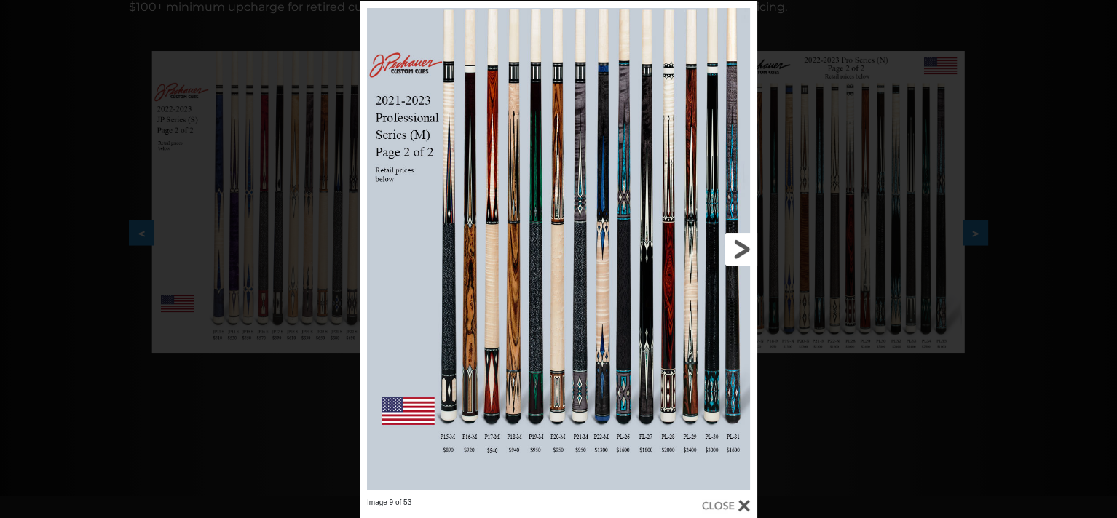
click at [741, 246] on link at bounding box center [667, 249] width 179 height 497
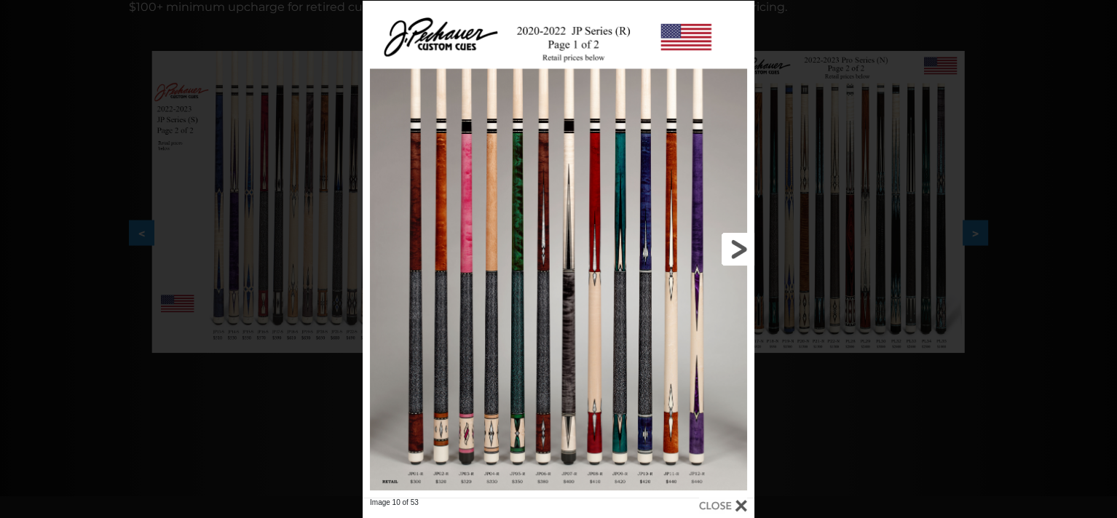
click at [741, 246] on link at bounding box center [666, 249] width 176 height 497
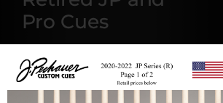
scroll to position [263, 0]
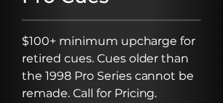
scroll to position [321, 0]
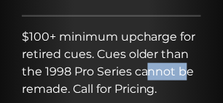
drag, startPoint x: 183, startPoint y: 68, endPoint x: 146, endPoint y: 77, distance: 38.3
click at [146, 77] on p "$100+ minimum upcharge for retired cues. Cues older than the 1998 Pro Series ca…" at bounding box center [111, 63] width 179 height 70
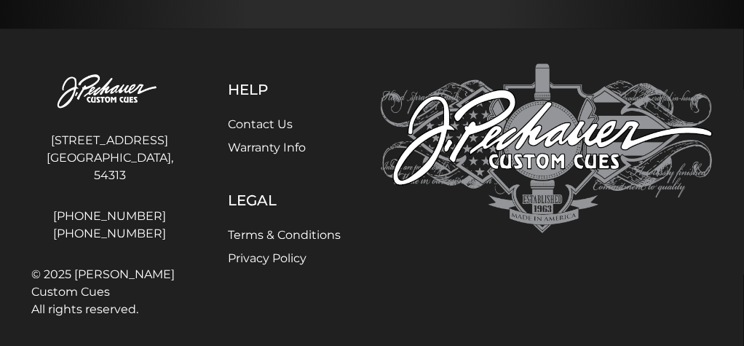
scroll to position [659, 0]
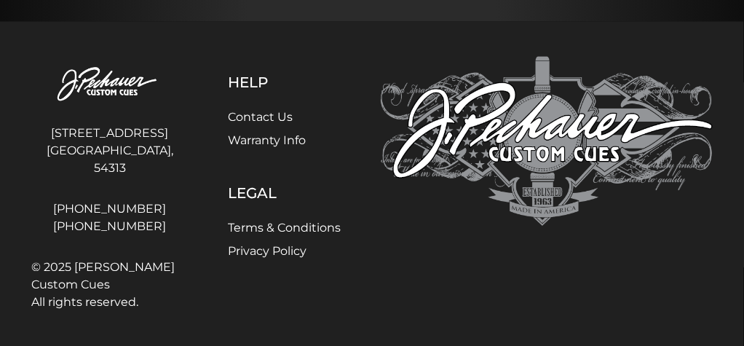
click at [260, 119] on link "Contact Us" at bounding box center [261, 117] width 65 height 14
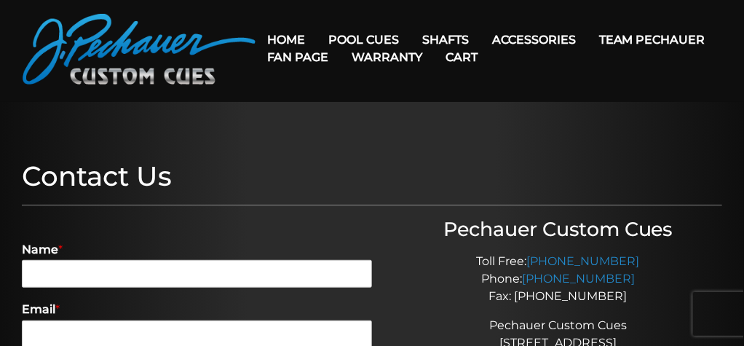
scroll to position [97, 0]
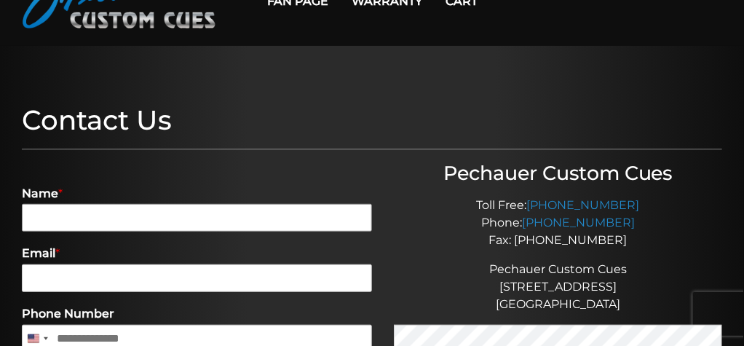
click at [87, 221] on input "Name *" at bounding box center [197, 218] width 350 height 28
type input "**********"
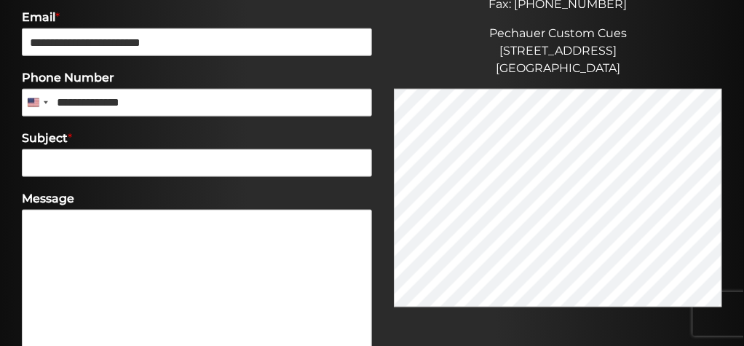
scroll to position [339, 0]
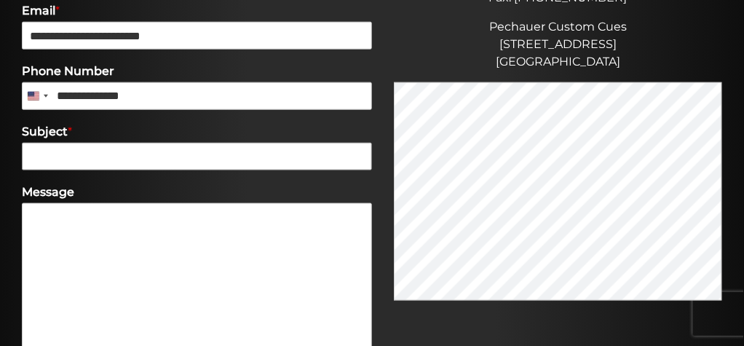
click at [74, 159] on input "Subject *" at bounding box center [197, 157] width 350 height 28
type input "******"
click at [101, 251] on textarea "Message" at bounding box center [197, 283] width 350 height 160
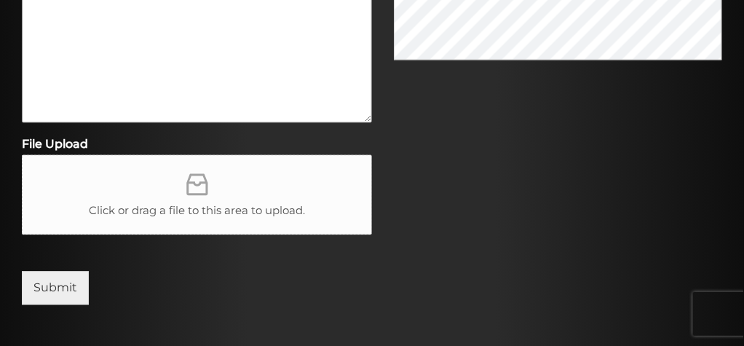
scroll to position [582, 0]
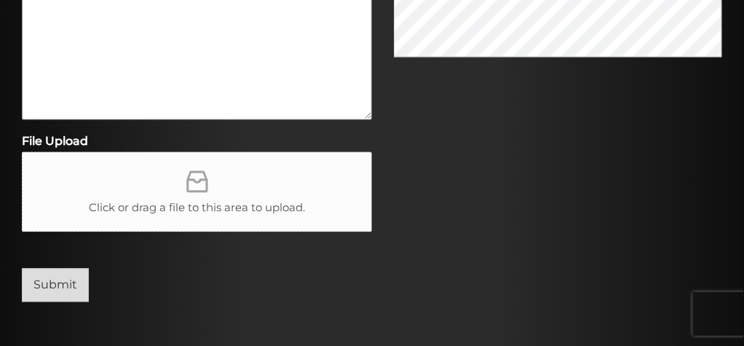
type textarea "**********"
click at [68, 278] on button "Submit" at bounding box center [55, 285] width 67 height 33
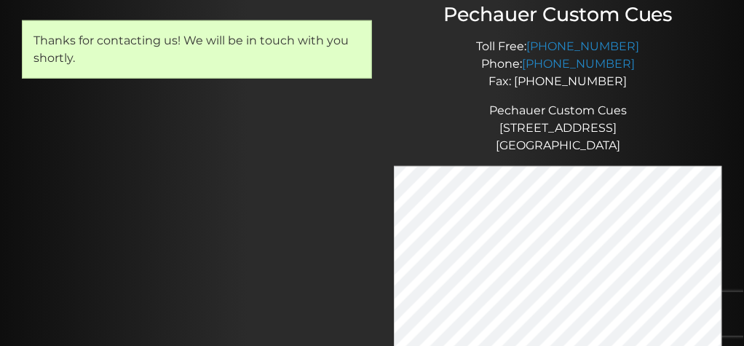
scroll to position [202, 0]
